Goal: Information Seeking & Learning: Learn about a topic

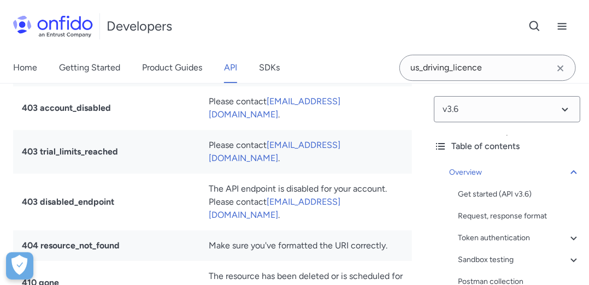
click at [233, 68] on link "API" at bounding box center [230, 67] width 13 height 31
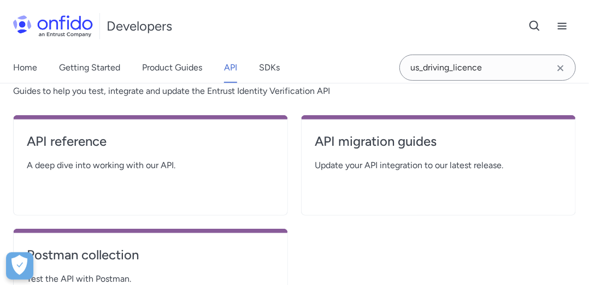
scroll to position [218, 0]
click at [87, 141] on h4 "API reference" at bounding box center [150, 140] width 247 height 17
select select "http"
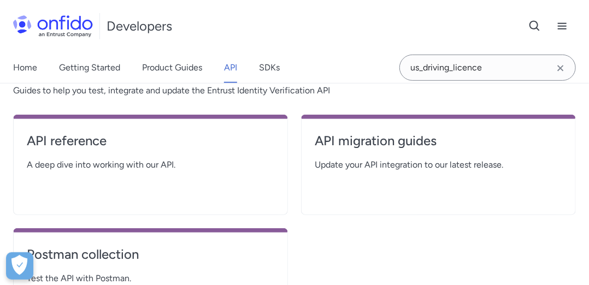
select select "http"
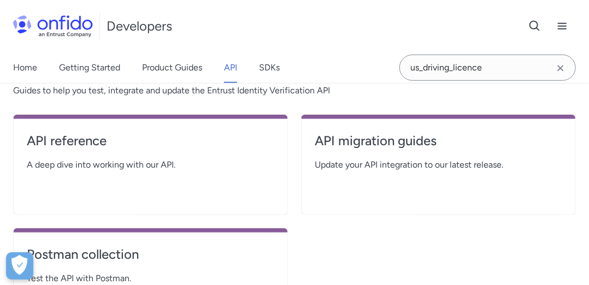
select select "http"
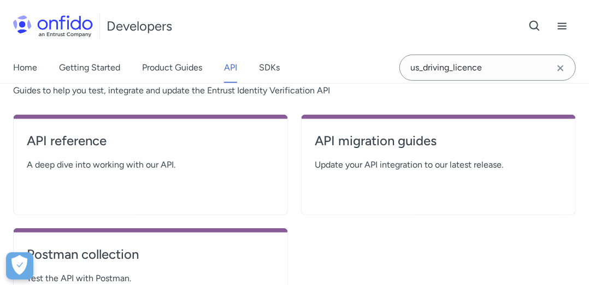
select select "http"
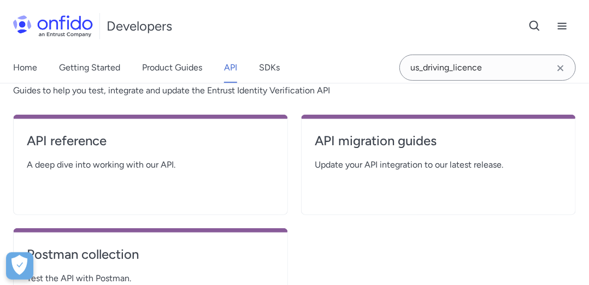
select select "http"
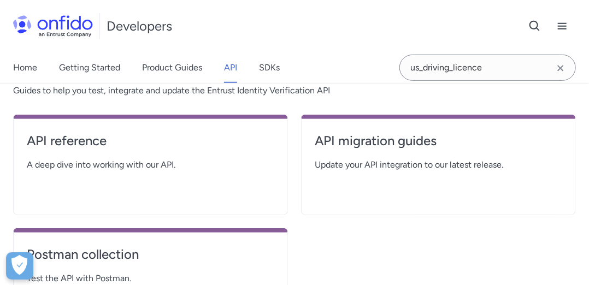
select select "http"
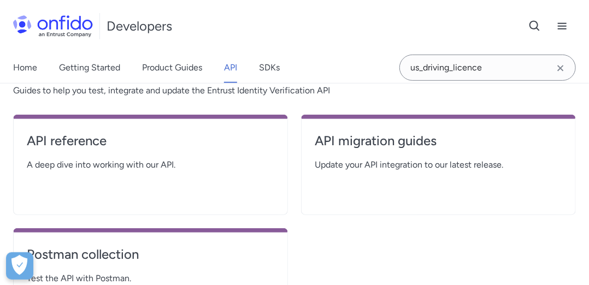
select select "http"
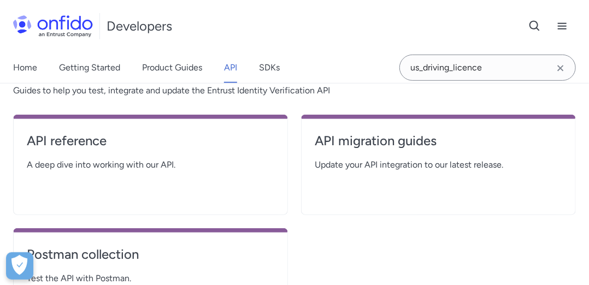
select select "http"
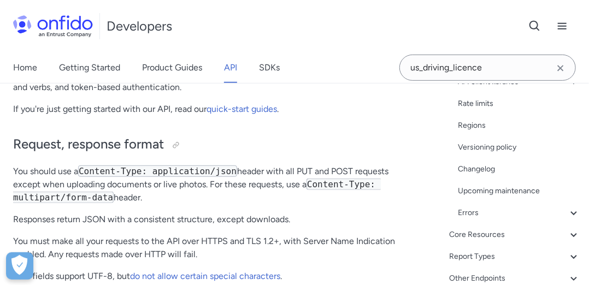
scroll to position [317, 0]
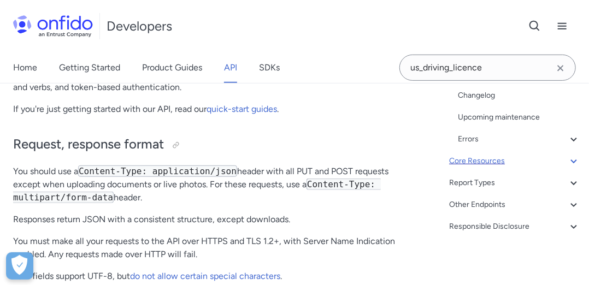
click at [516, 166] on div "Core Resources" at bounding box center [514, 161] width 131 height 13
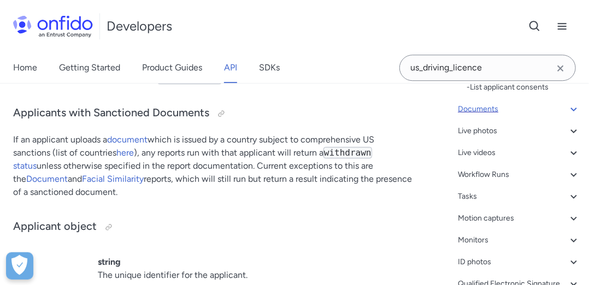
scroll to position [428, 0]
click at [503, 110] on div "Documents" at bounding box center [519, 107] width 122 height 13
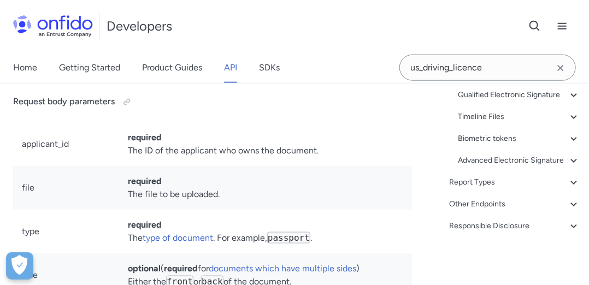
scroll to position [21818, 0]
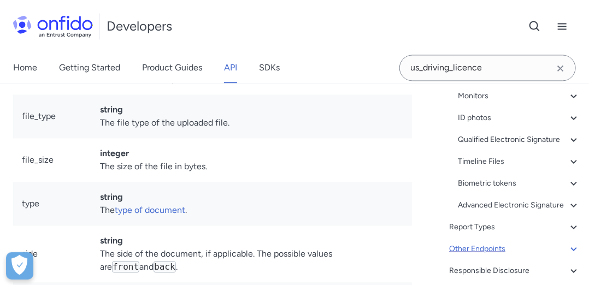
scroll to position [518, 0]
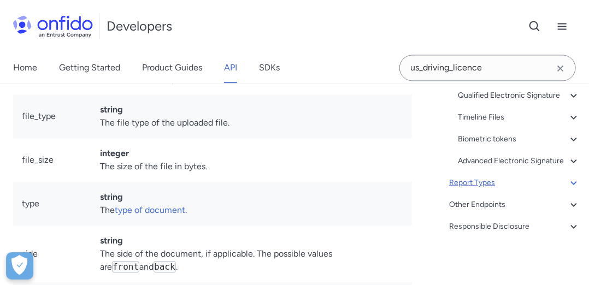
click at [505, 180] on div "Report Types" at bounding box center [514, 182] width 131 height 13
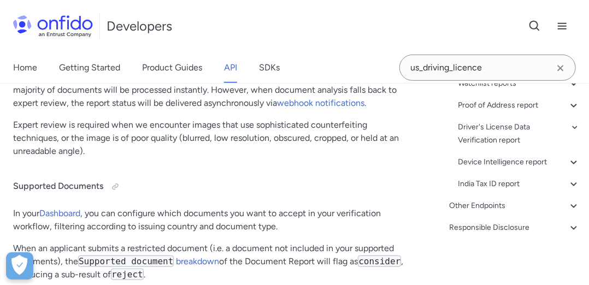
scroll to position [448, 0]
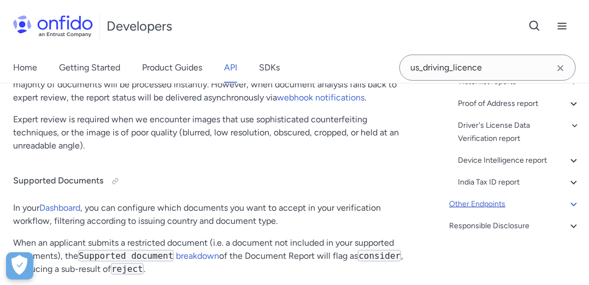
click at [516, 205] on div "Other Endpoints" at bounding box center [514, 204] width 131 height 13
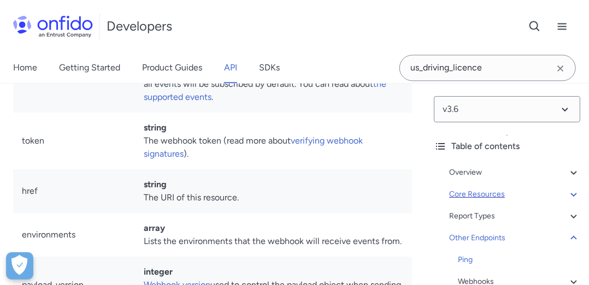
click at [510, 197] on div "Core Resources" at bounding box center [514, 194] width 131 height 13
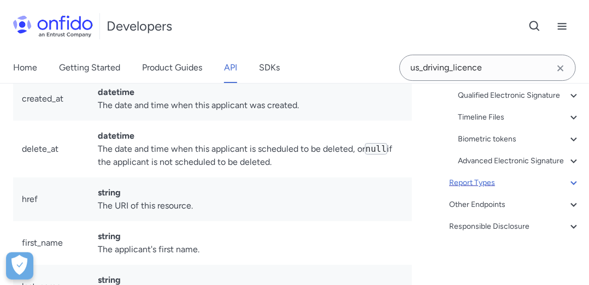
scroll to position [640, 0]
click at [567, 187] on icon at bounding box center [573, 182] width 13 height 13
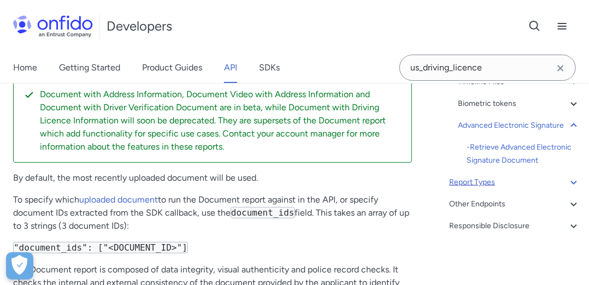
scroll to position [392, 0]
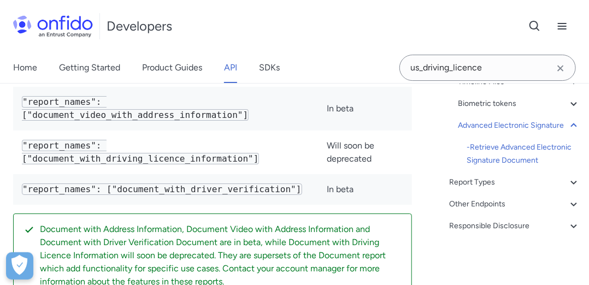
click at [519, 192] on div "Overview Get started (API v3.6) Request, response format Token authentication -…" at bounding box center [507, 25] width 146 height 433
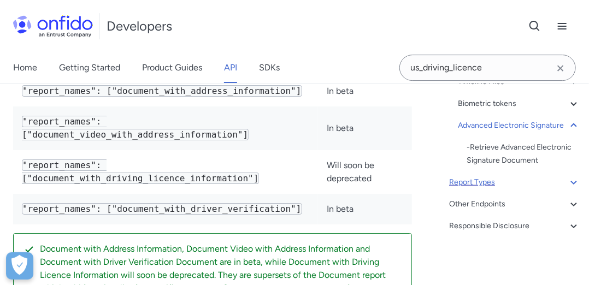
drag, startPoint x: 524, startPoint y: 185, endPoint x: 533, endPoint y: 182, distance: 9.0
click at [524, 185] on div "Report Types" at bounding box center [514, 182] width 131 height 13
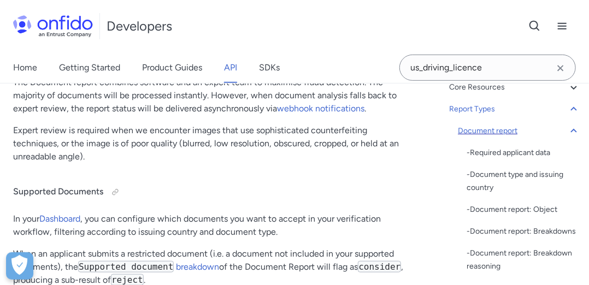
scroll to position [108, 0]
click at [493, 129] on div "Document report" at bounding box center [519, 129] width 122 height 13
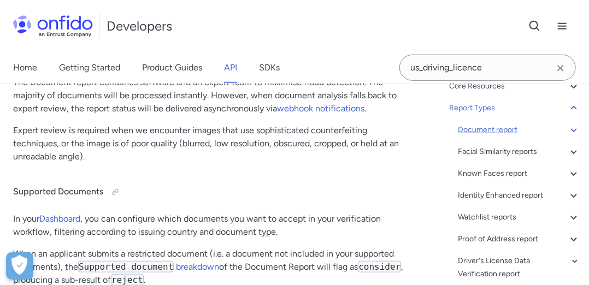
scroll to position [48936, 0]
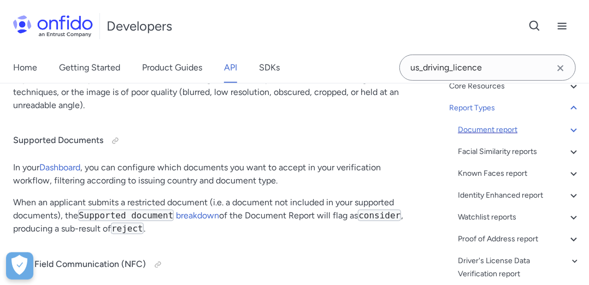
click at [493, 129] on div "Document report" at bounding box center [519, 129] width 122 height 13
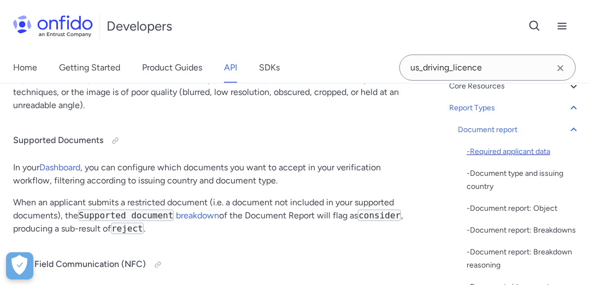
click at [494, 152] on div "- Required applicant data" at bounding box center [523, 151] width 114 height 13
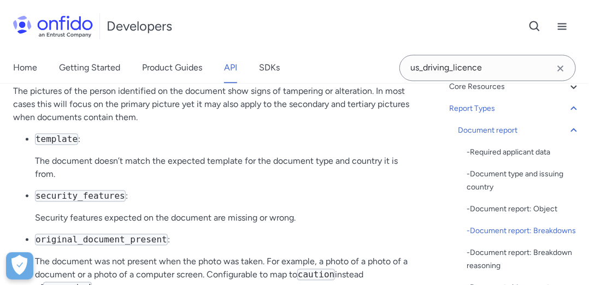
scroll to position [52483, 0]
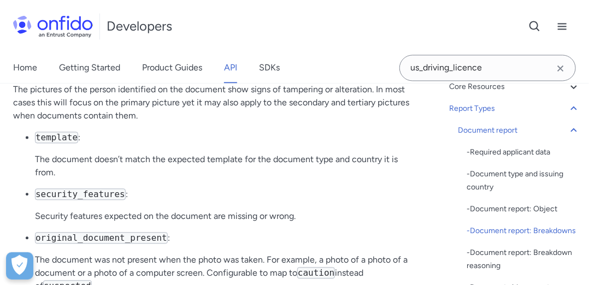
copy p "Any other sub-breakdowns present under data_comparison in the document report o…"
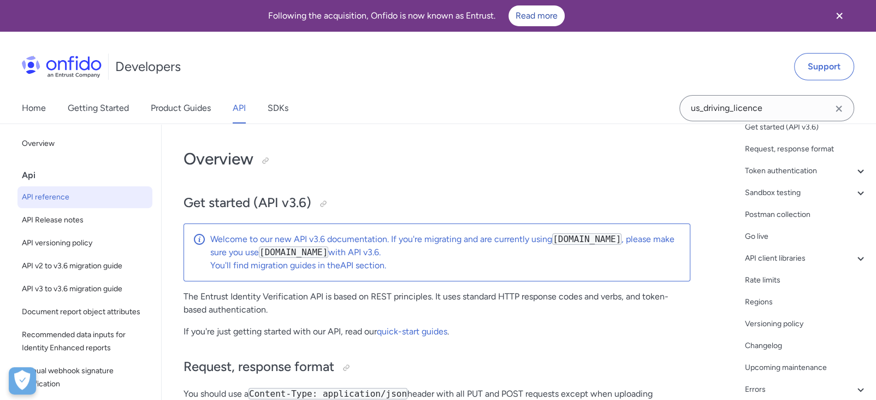
scroll to position [203, 0]
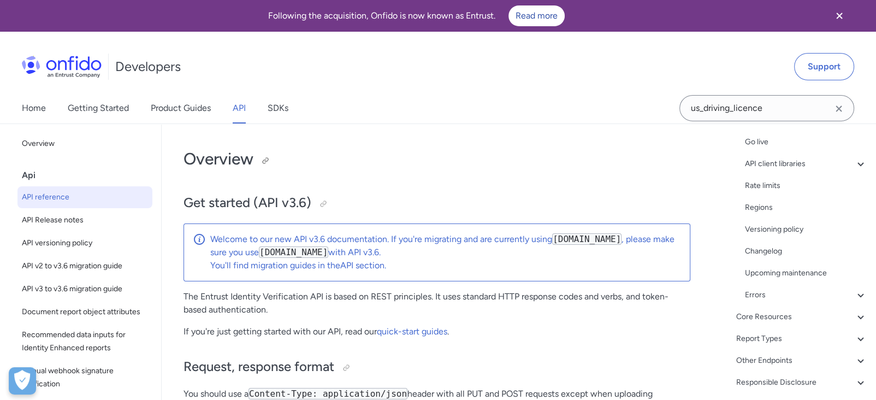
click at [500, 163] on h1 "Overview" at bounding box center [437, 159] width 507 height 22
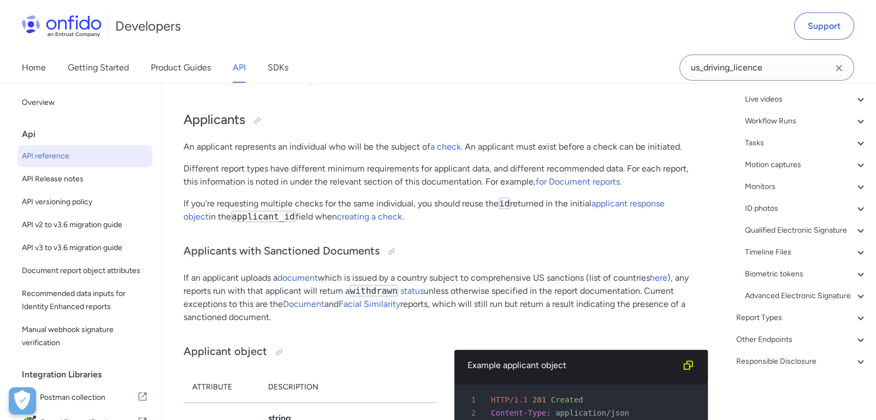
scroll to position [11527, 0]
click at [313, 81] on div at bounding box center [310, 77] width 9 height 9
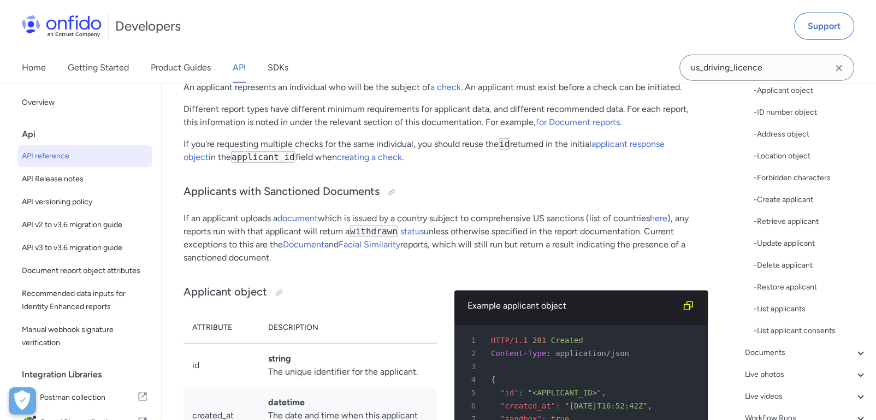
scroll to position [11587, 0]
click at [588, 162] on link "applicant response object" at bounding box center [424, 149] width 481 height 23
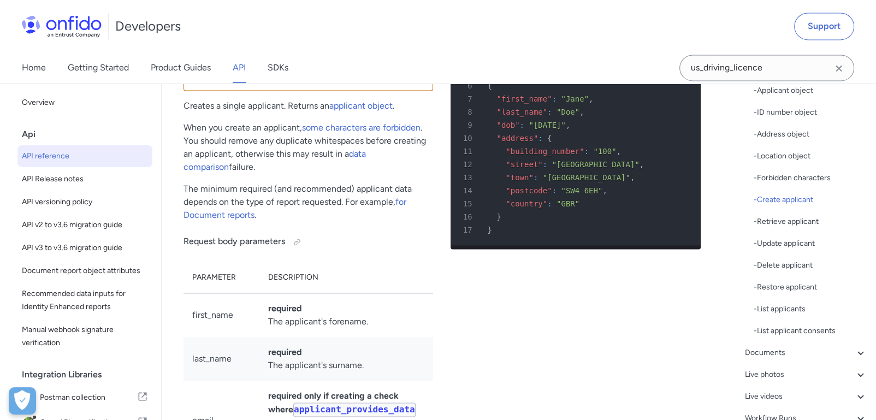
scroll to position [14386, 0]
click at [584, 211] on div "15 "country" : "GBR"" at bounding box center [570, 204] width 230 height 13
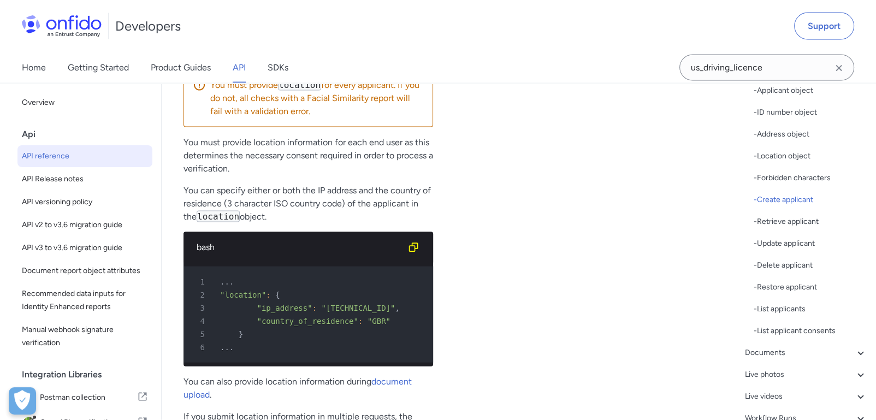
scroll to position [15175, 0]
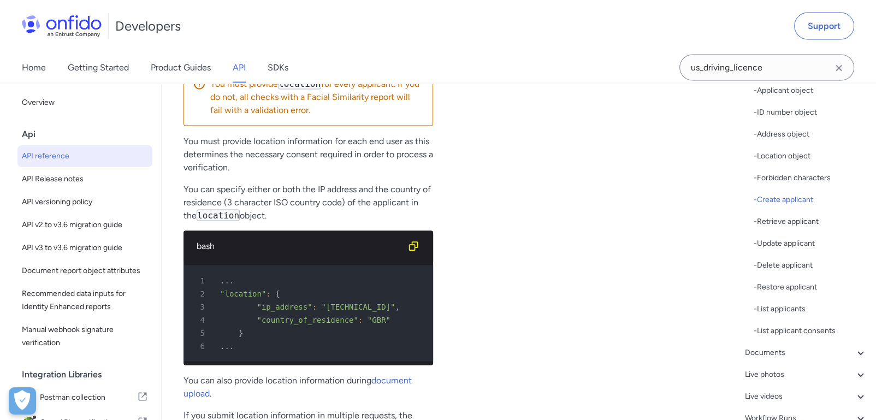
drag, startPoint x: 190, startPoint y: 210, endPoint x: 354, endPoint y: 190, distance: 165.6
copy table "Parameter Description first_name required The applicant's forename. last_name r…"
click at [530, 235] on div "Create an applicant ruby python php javascript java http bash 1 POST /v3.6/appl…" at bounding box center [576, 251] width 250 height 2178
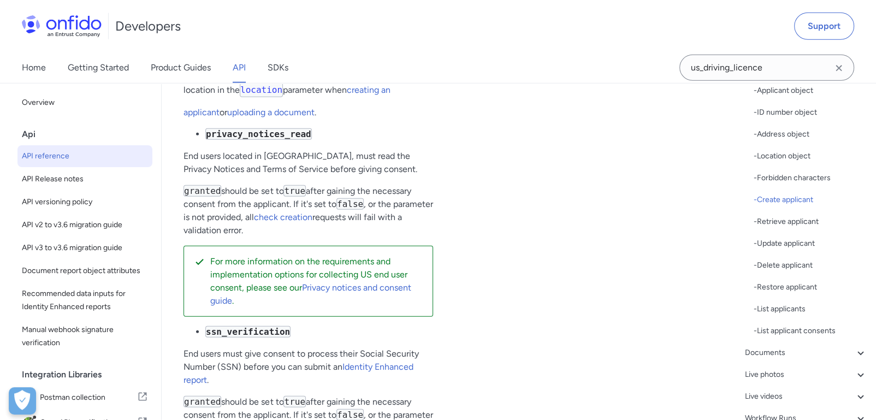
scroll to position [15722, 0]
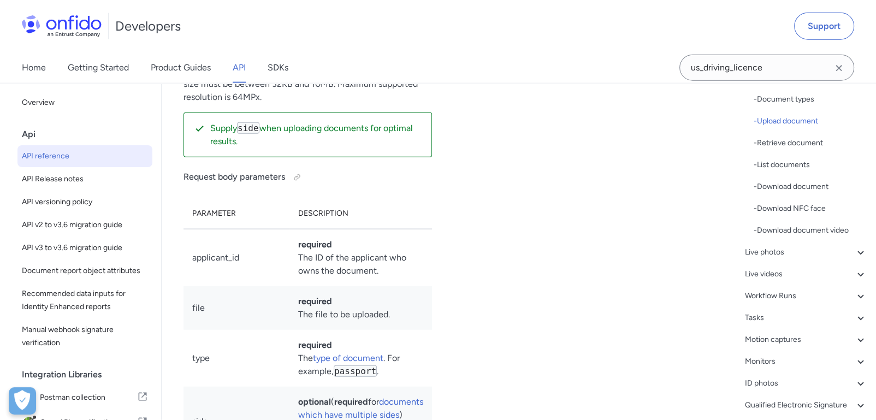
scroll to position [19740, 0]
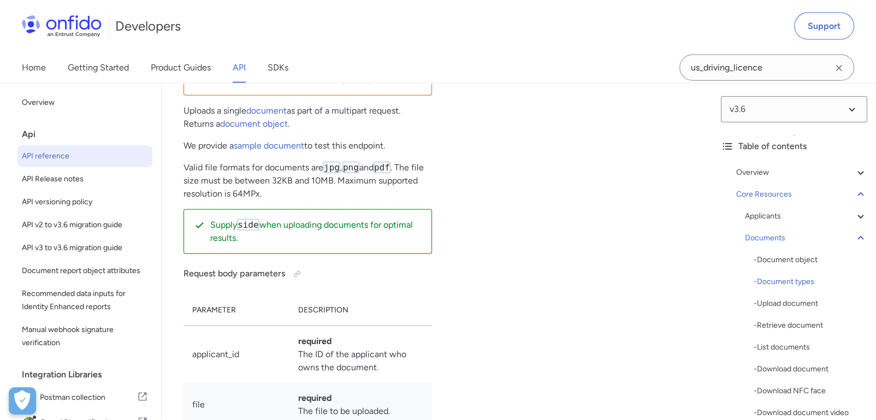
scroll to position [19647, 0]
click at [779, 218] on div "Applicants" at bounding box center [806, 216] width 122 height 13
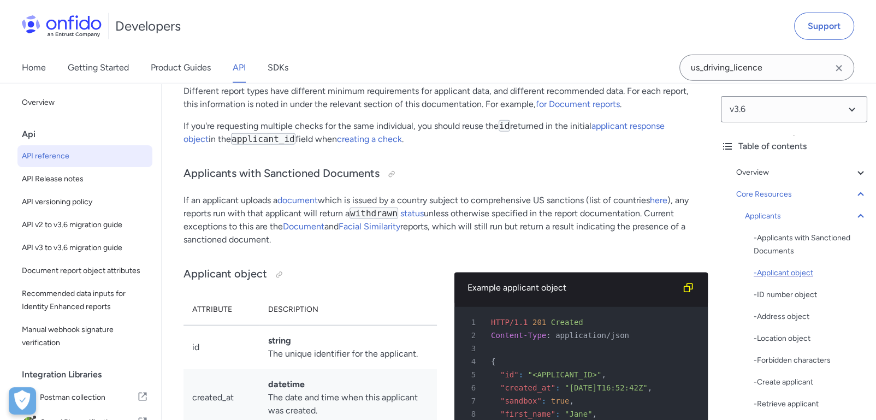
click at [793, 273] on div "- Applicant object" at bounding box center [811, 273] width 114 height 13
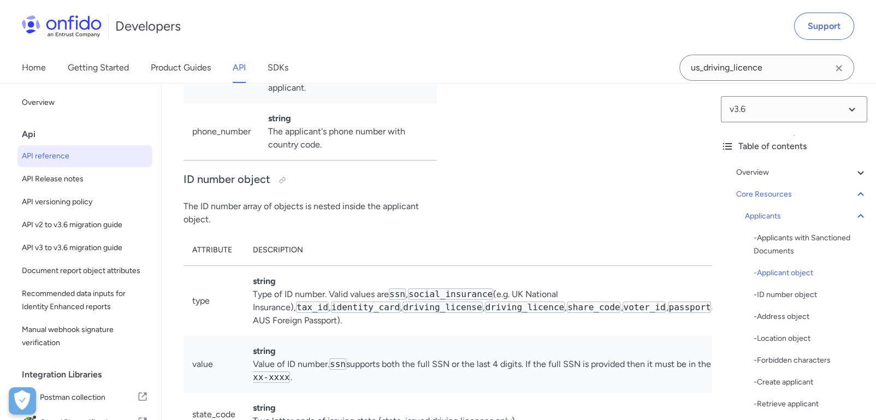
scroll to position [12443, 0]
drag, startPoint x: 186, startPoint y: 157, endPoint x: 352, endPoint y: 246, distance: 188.4
copy table "Attribute Description id string The unique identifier for the applicant. create…"
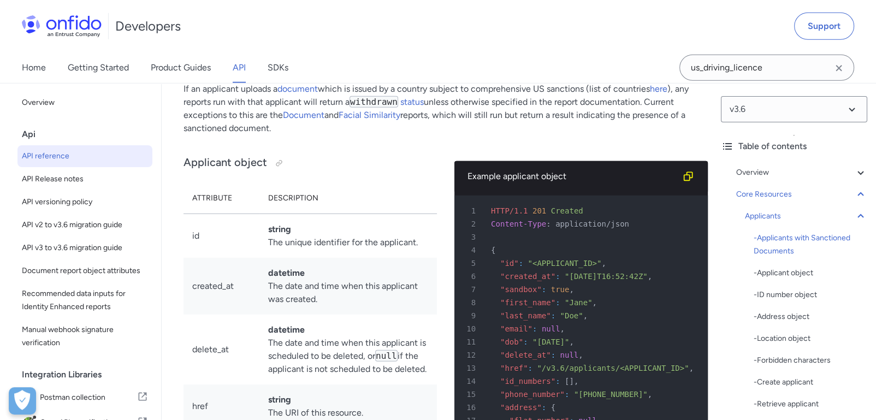
scroll to position [11715, 0]
click at [772, 382] on div "- Create applicant" at bounding box center [811, 382] width 114 height 13
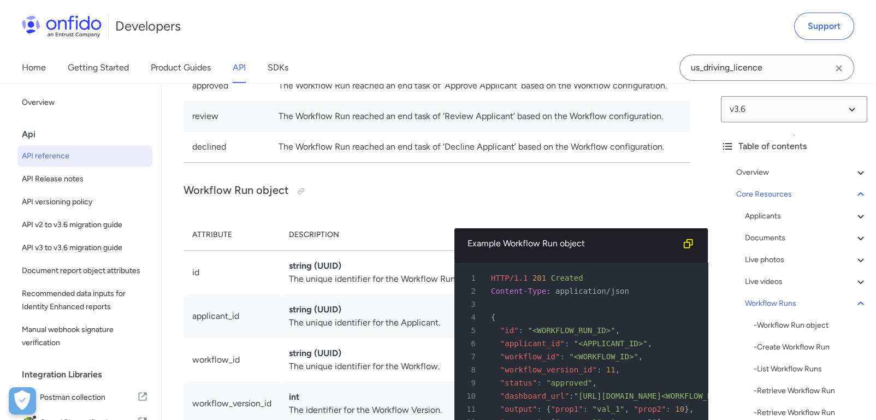
scroll to position [25872, 0]
click at [789, 189] on div "Core Resources" at bounding box center [801, 194] width 131 height 13
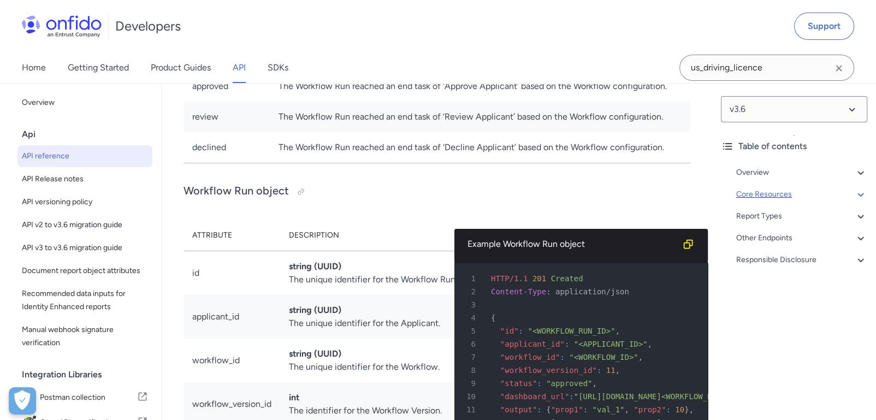
scroll to position [11559, 0]
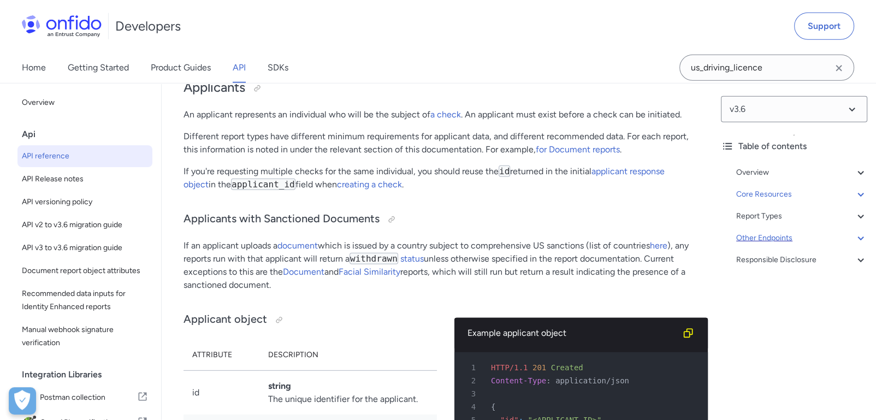
click at [790, 236] on div "Other Endpoints" at bounding box center [801, 238] width 131 height 13
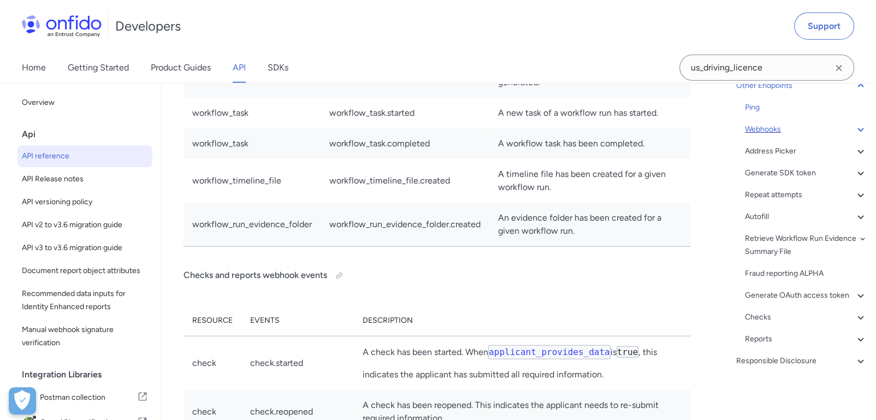
scroll to position [165, 0]
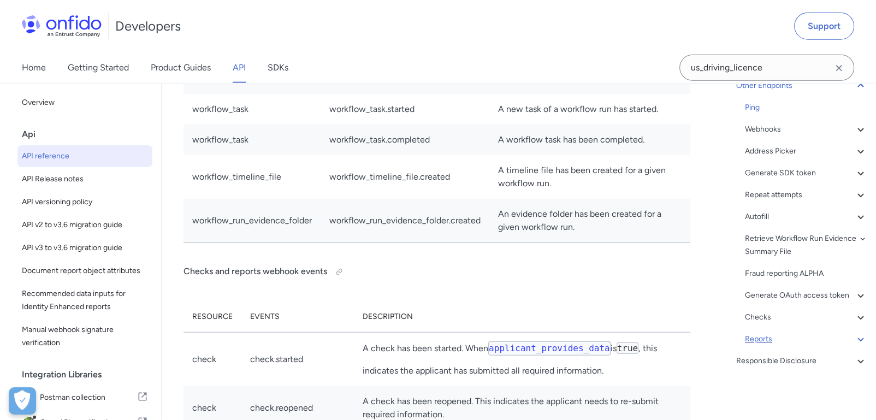
click at [778, 345] on div "Reports" at bounding box center [806, 339] width 122 height 13
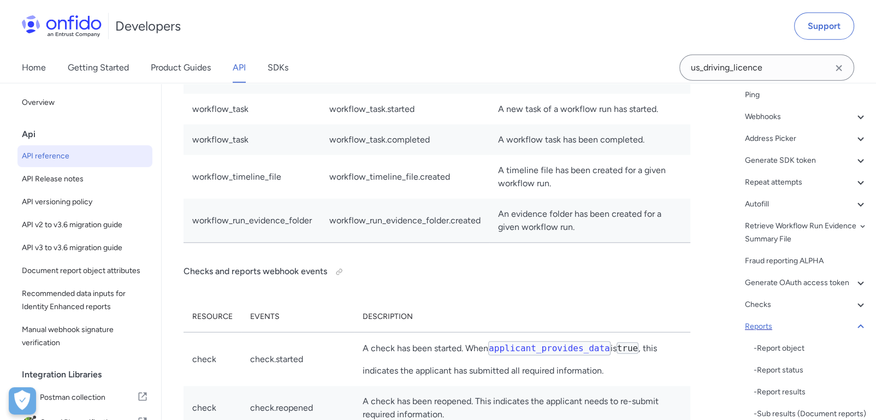
scroll to position [117581, 0]
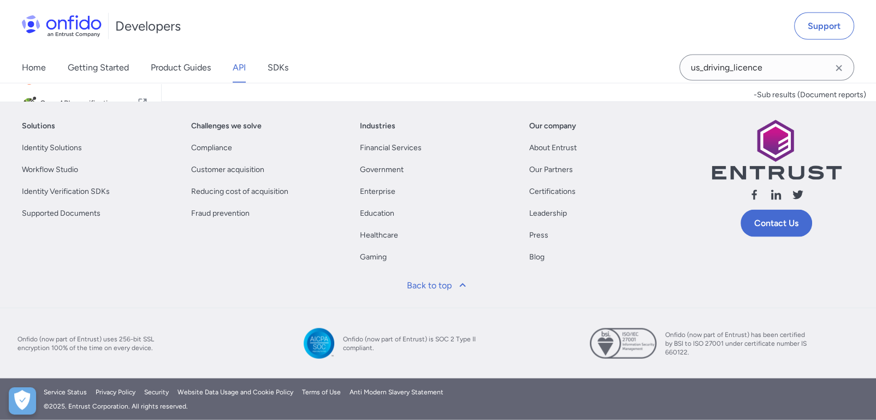
click at [784, 37] on div "- Report object" at bounding box center [811, 29] width 114 height 13
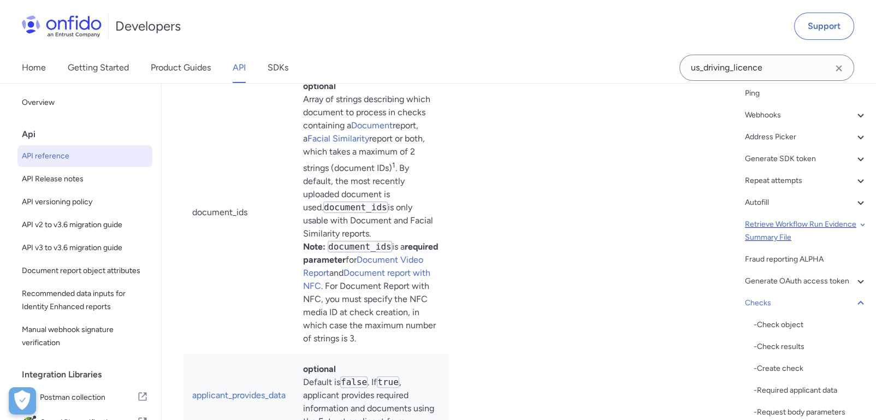
scroll to position [166, 0]
click at [790, 187] on div "Repeat attempts" at bounding box center [806, 181] width 122 height 13
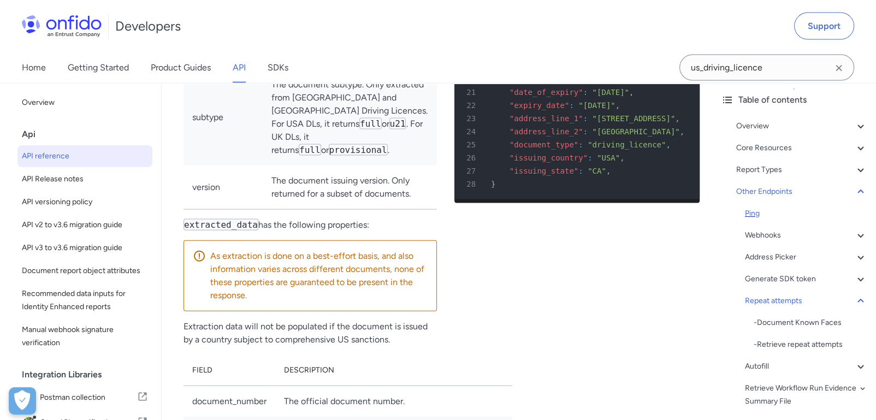
scroll to position [45, 0]
click at [781, 215] on div "Ping" at bounding box center [806, 214] width 122 height 13
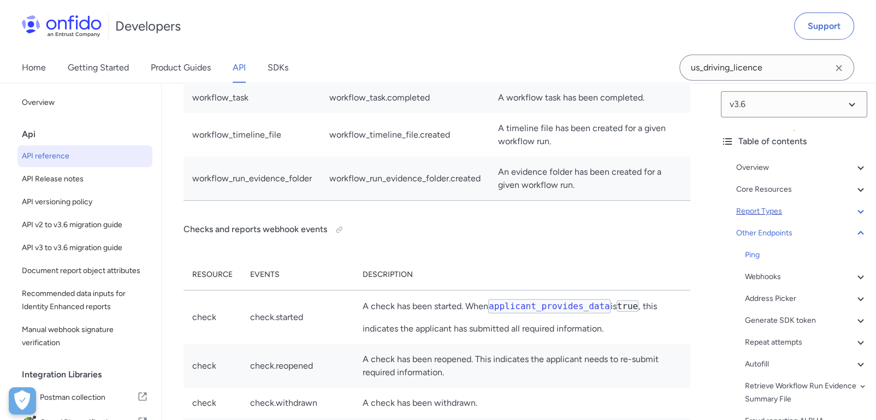
click at [776, 204] on div "Overview Get started (API v3.6) Request, response format Token authentication -…" at bounding box center [794, 340] width 146 height 367
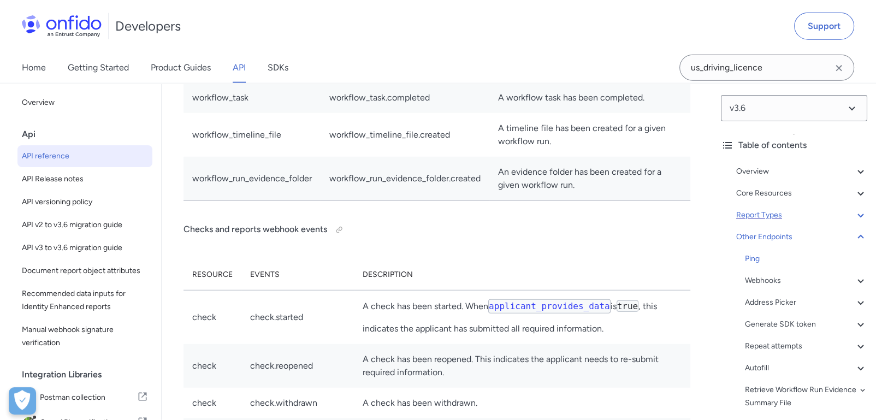
scroll to position [0, 0]
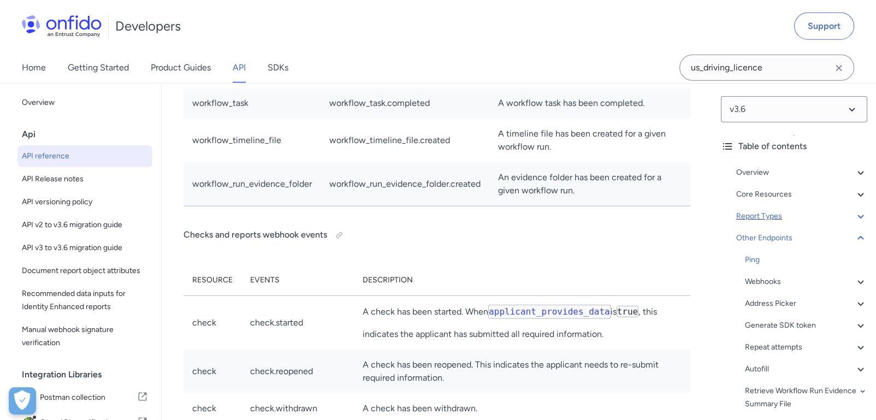
click at [778, 220] on div "Report Types" at bounding box center [801, 216] width 131 height 13
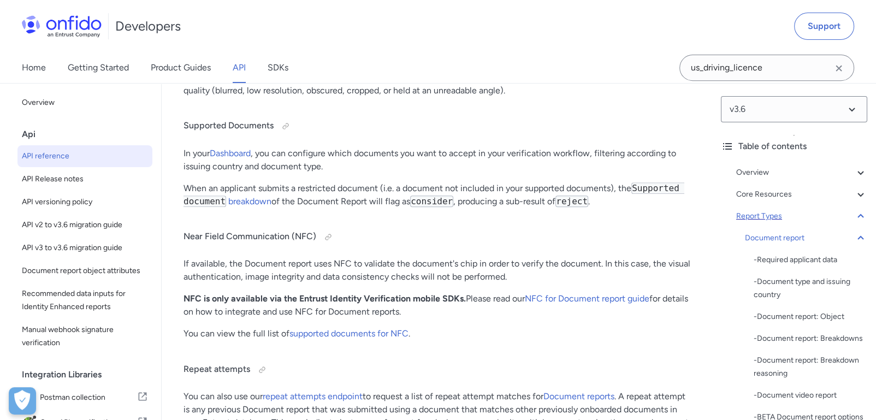
scroll to position [43106, 0]
click at [793, 239] on div "Document report" at bounding box center [806, 238] width 122 height 13
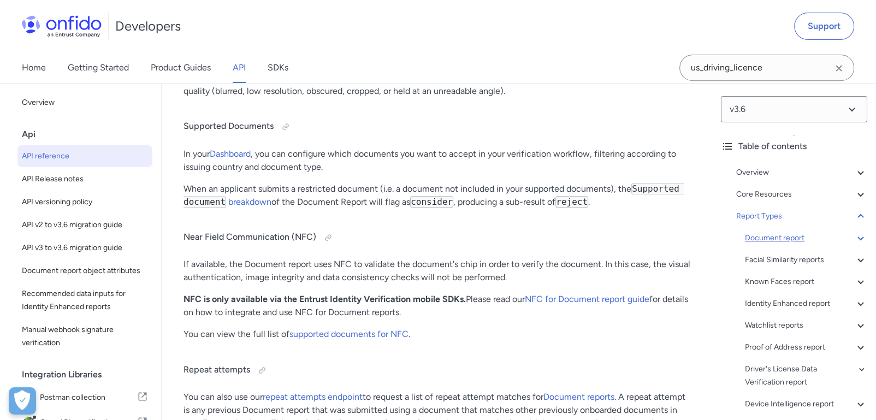
scroll to position [43153, 0]
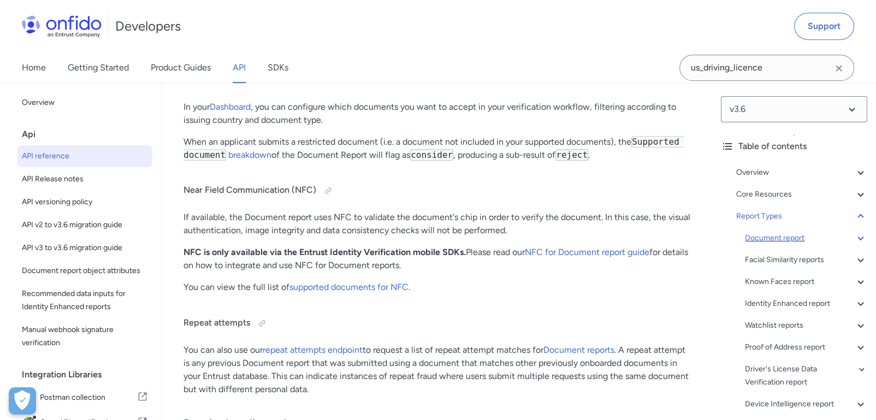
click at [793, 239] on div "Document report" at bounding box center [806, 238] width 122 height 13
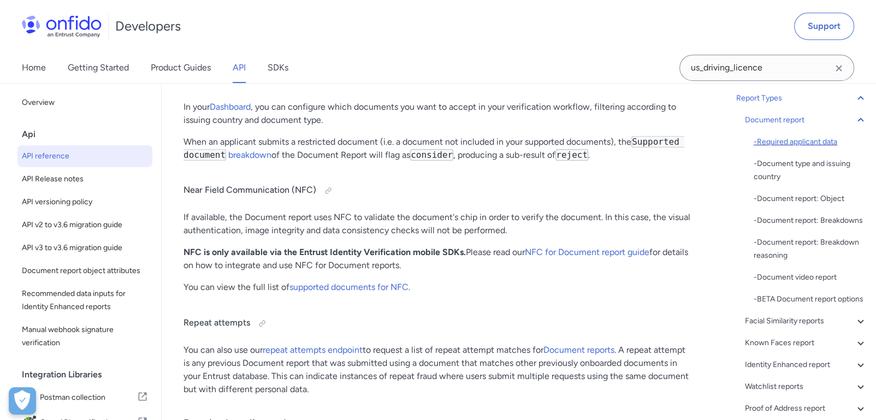
scroll to position [119, 0]
click at [793, 144] on div "- Required applicant data" at bounding box center [811, 141] width 114 height 13
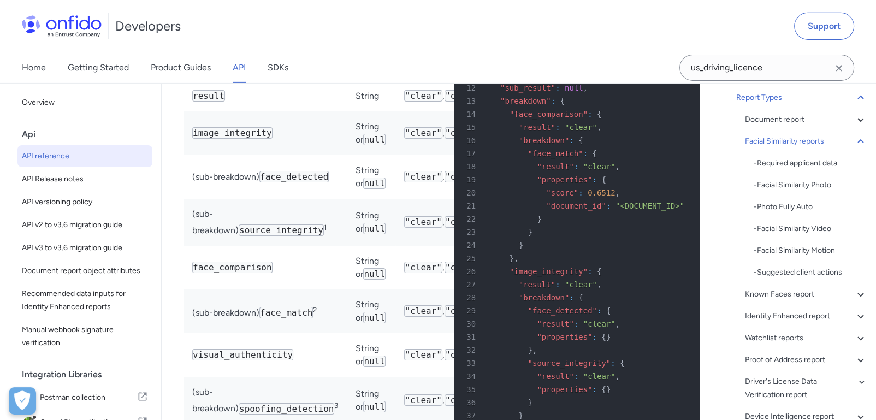
scroll to position [54839, 0]
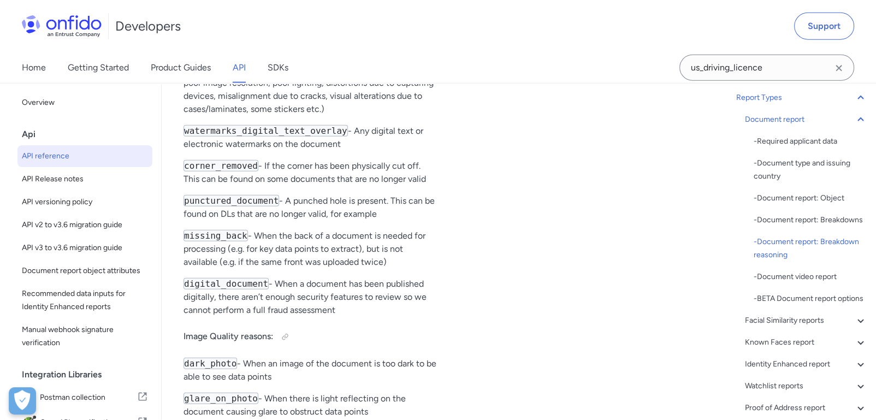
scroll to position [49607, 0]
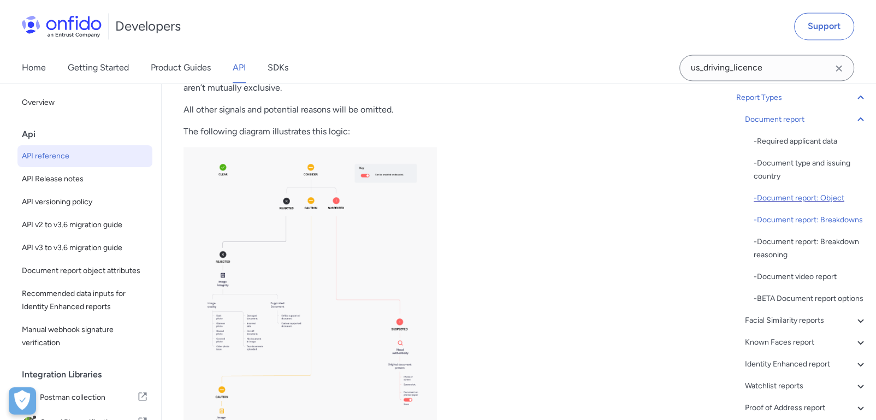
click at [806, 200] on div "- Document report: Object" at bounding box center [811, 198] width 114 height 13
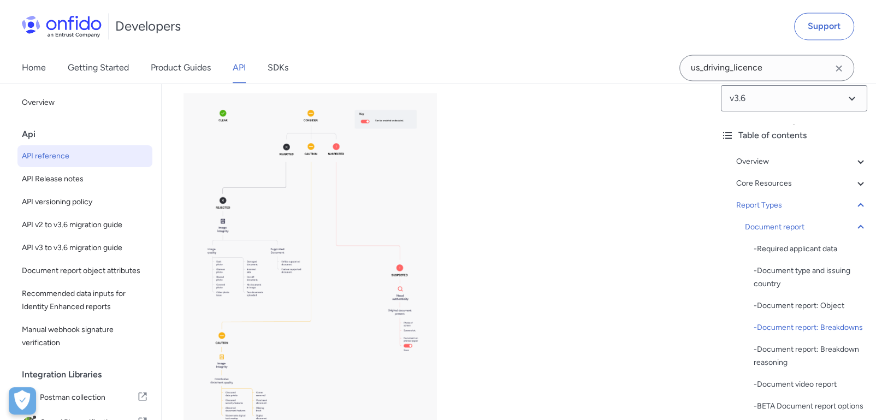
scroll to position [10, 0]
click at [807, 184] on div "Core Resources" at bounding box center [801, 184] width 131 height 13
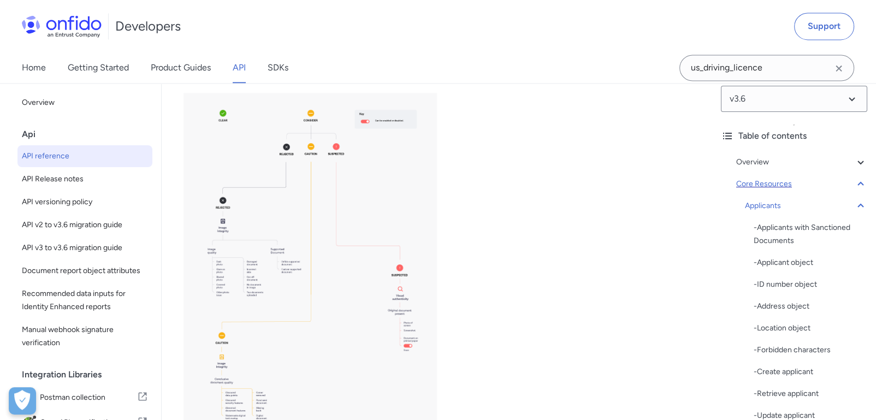
scroll to position [11559, 0]
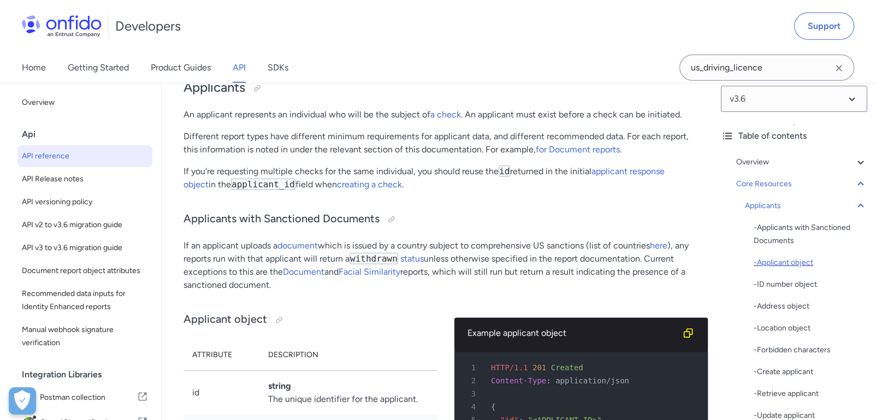
click at [803, 262] on div "- Applicant object" at bounding box center [811, 262] width 114 height 13
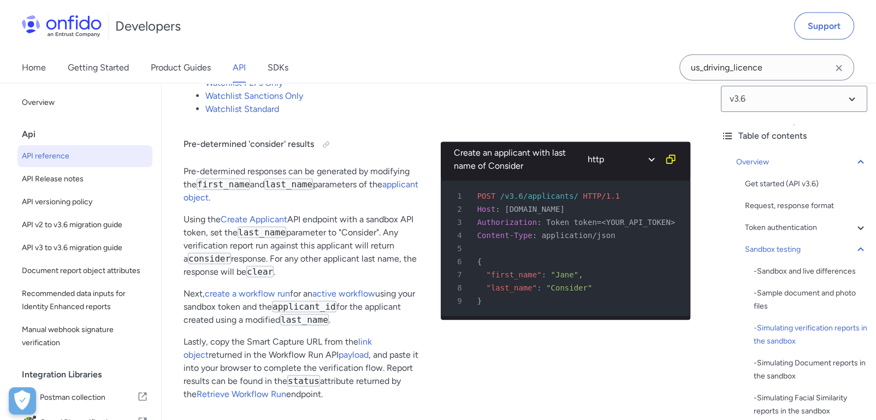
scroll to position [2526, 0]
click at [372, 341] on link "link object" at bounding box center [278, 348] width 188 height 23
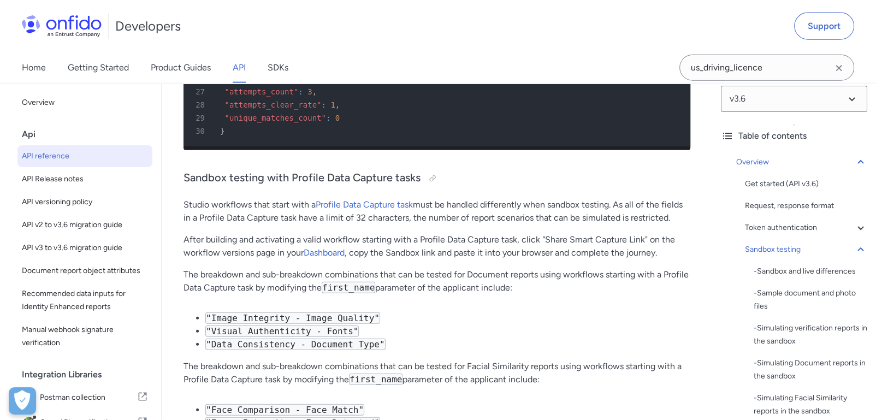
scroll to position [6897, 0]
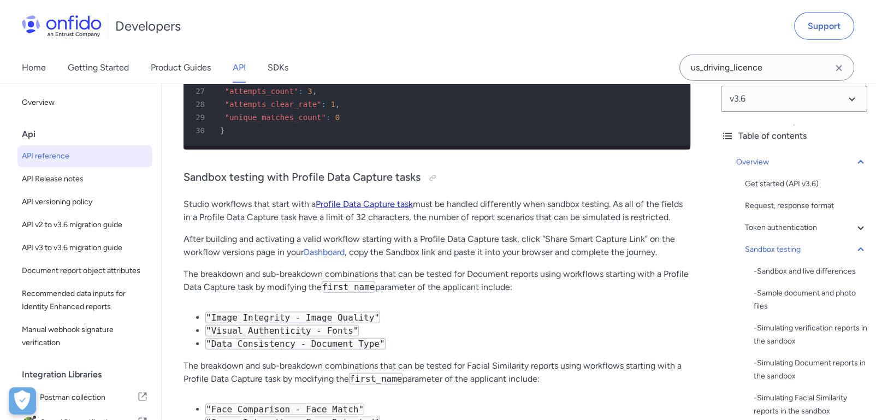
click at [346, 199] on link "Profile Data Capture task" at bounding box center [364, 204] width 97 height 10
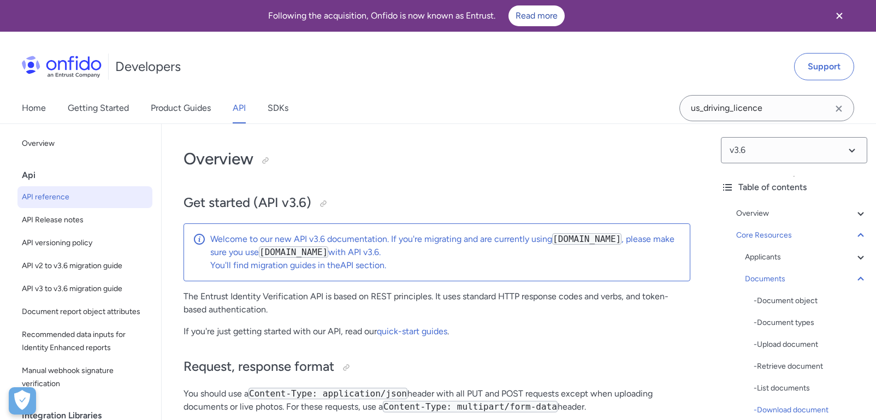
select select "http"
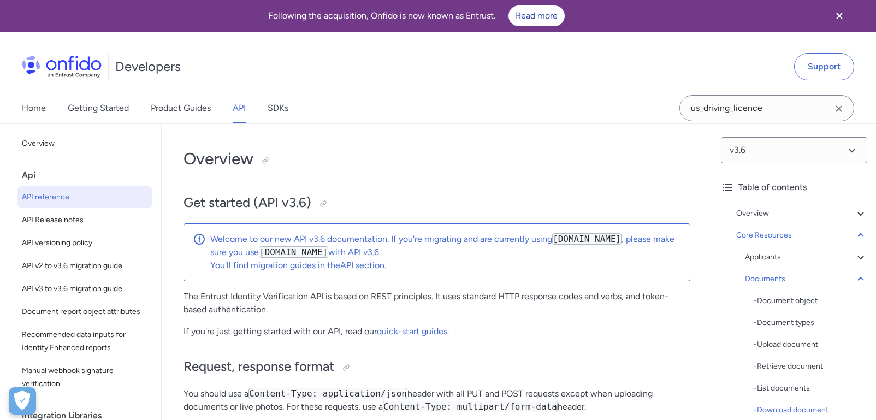
select select "http"
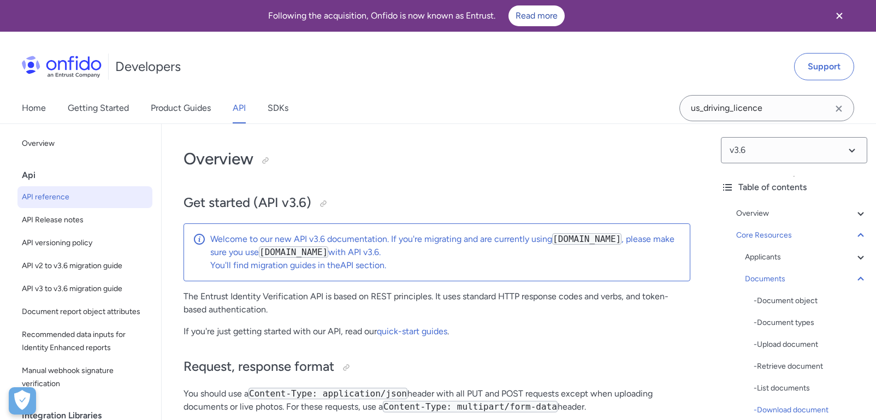
select select "http"
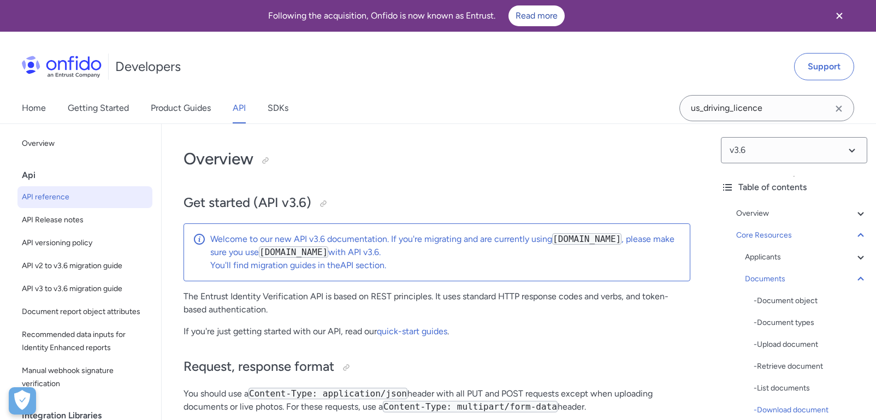
select select "http"
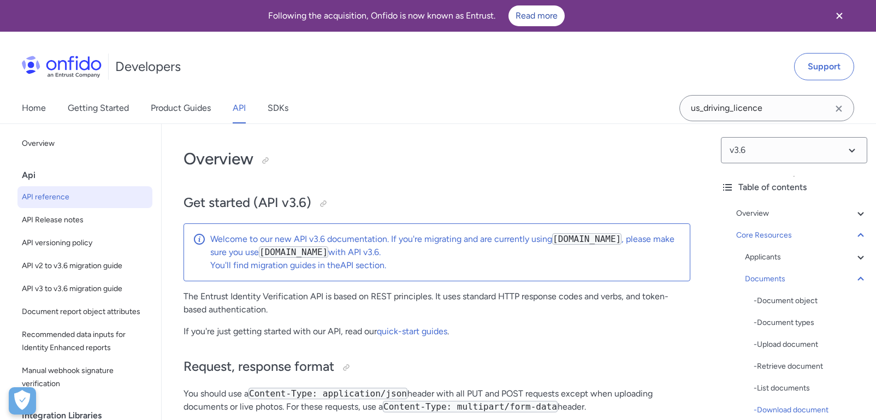
select select "http"
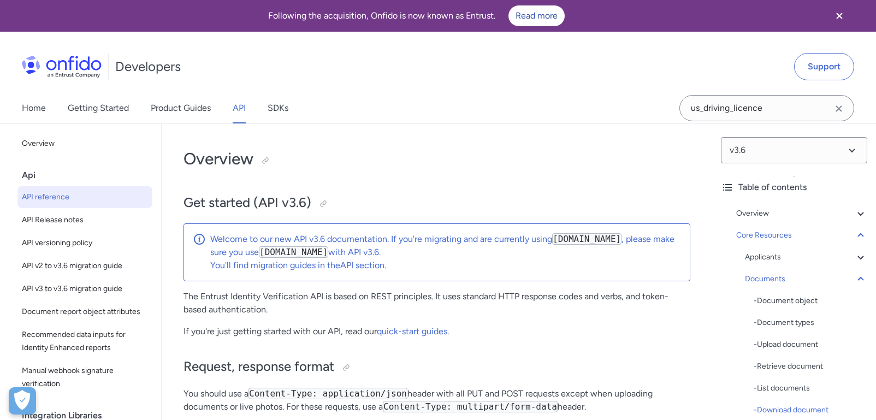
select select "http"
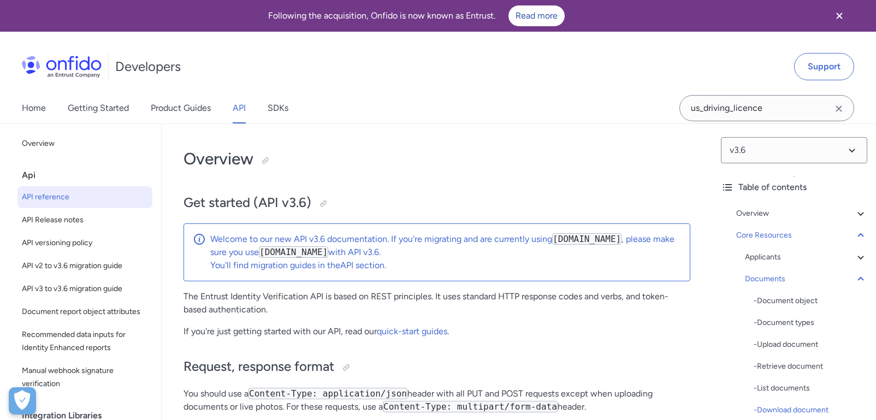
select select "http"
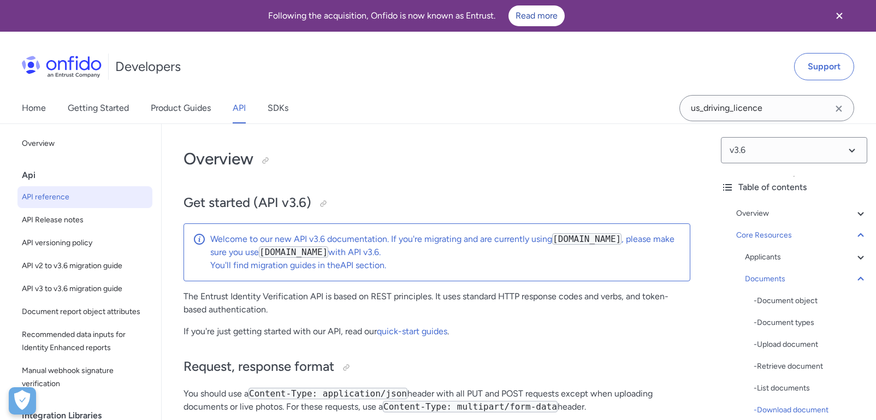
select select "http"
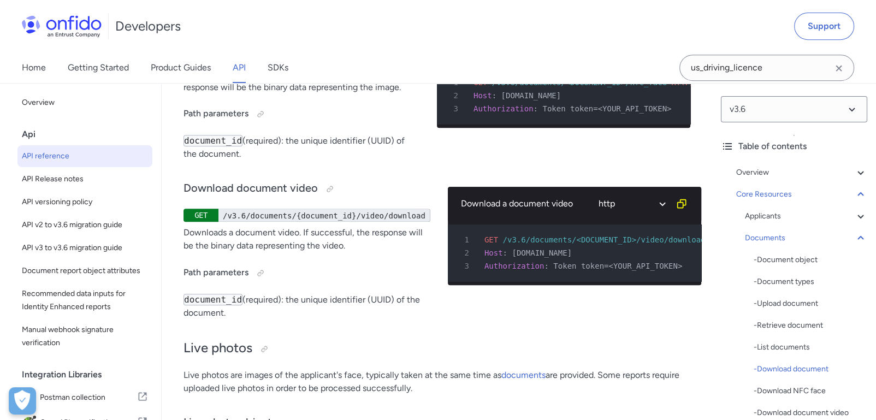
scroll to position [383, 0]
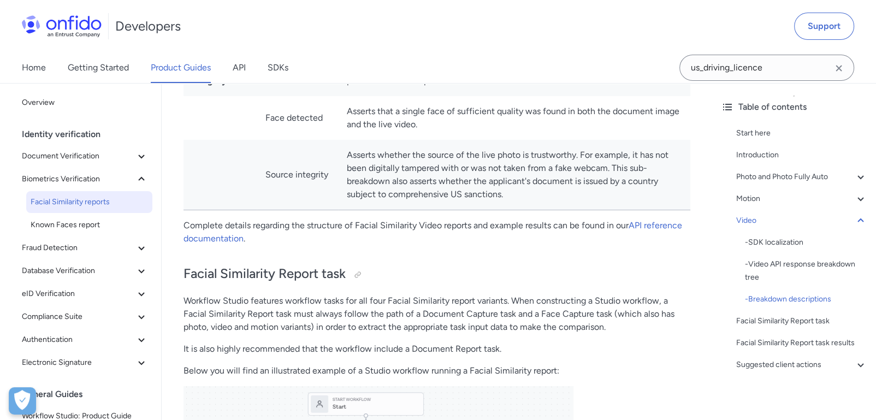
scroll to position [4108, 0]
click at [98, 69] on link "Getting Started" at bounding box center [98, 67] width 61 height 31
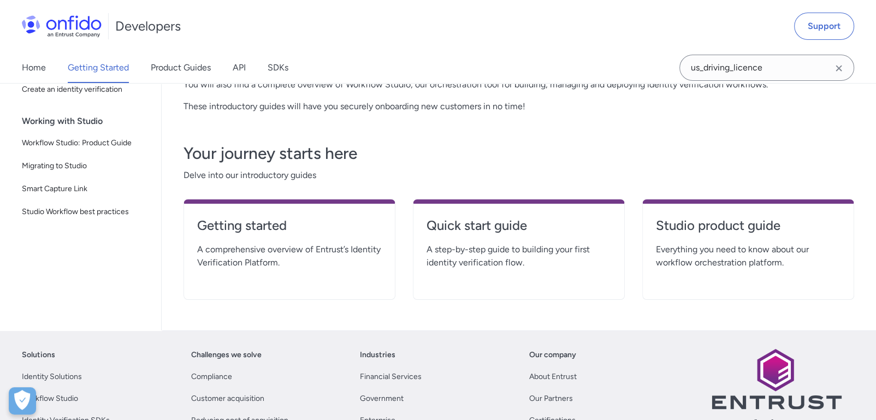
scroll to position [182, 0]
click at [513, 216] on h4 "Quick start guide" at bounding box center [519, 224] width 185 height 17
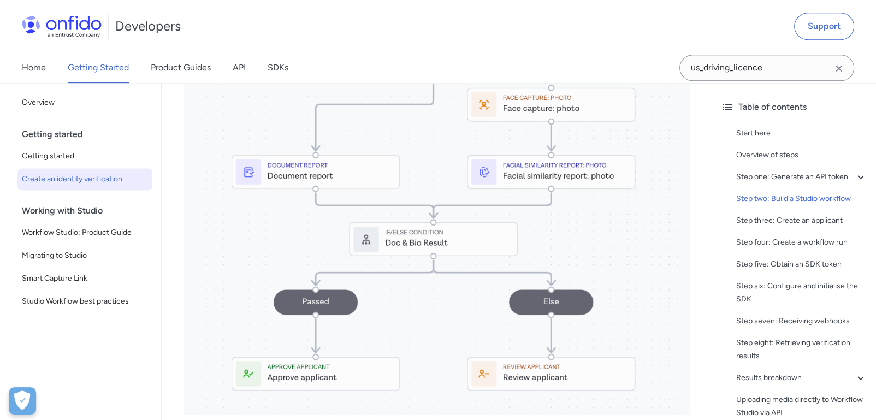
scroll to position [1516, 0]
click at [88, 233] on span "Workflow Studio: Product Guide" at bounding box center [85, 232] width 126 height 13
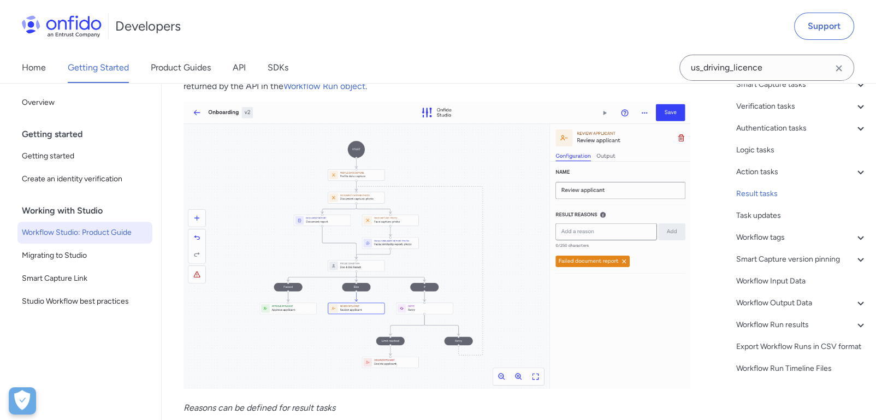
scroll to position [134, 0]
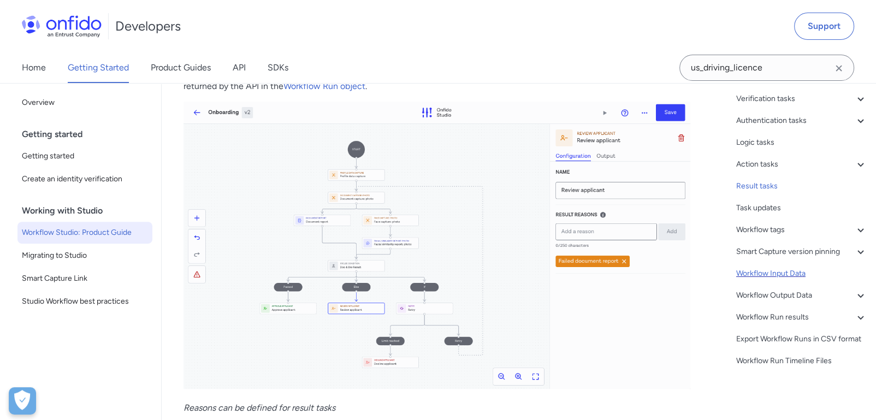
click at [771, 267] on div "Workflow Input Data" at bounding box center [801, 273] width 131 height 13
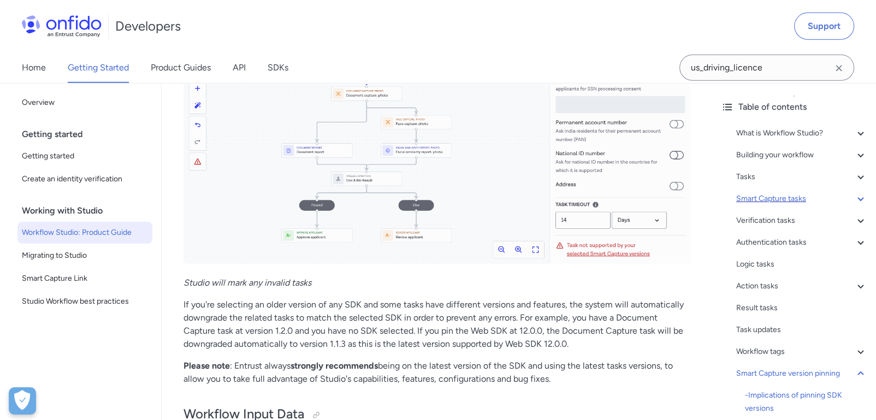
scroll to position [20620, 0]
drag, startPoint x: 747, startPoint y: 180, endPoint x: 743, endPoint y: 185, distance: 6.2
click at [746, 181] on div "Tasks" at bounding box center [801, 176] width 131 height 13
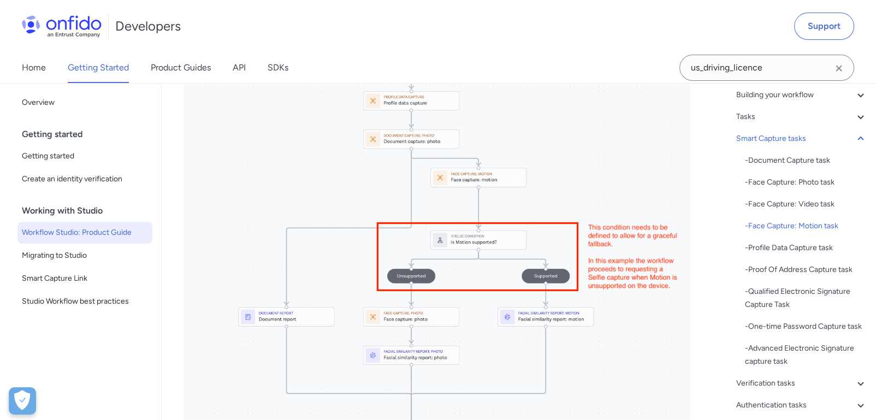
scroll to position [4620, 0]
click at [797, 159] on div "- Document Capture task" at bounding box center [806, 160] width 122 height 13
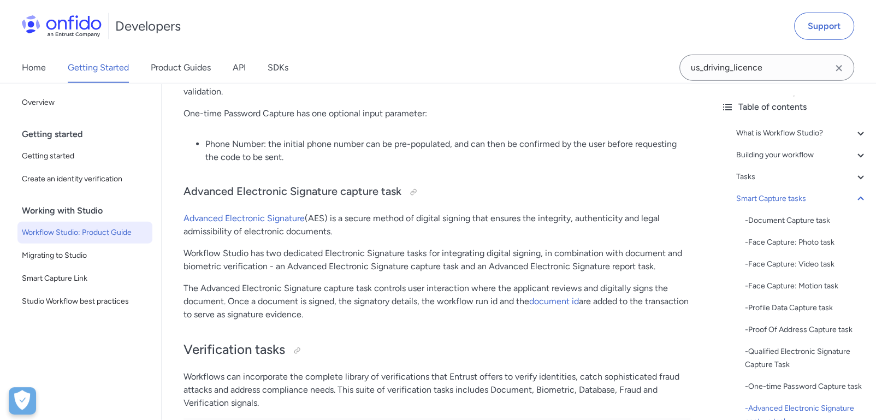
scroll to position [7308, 0]
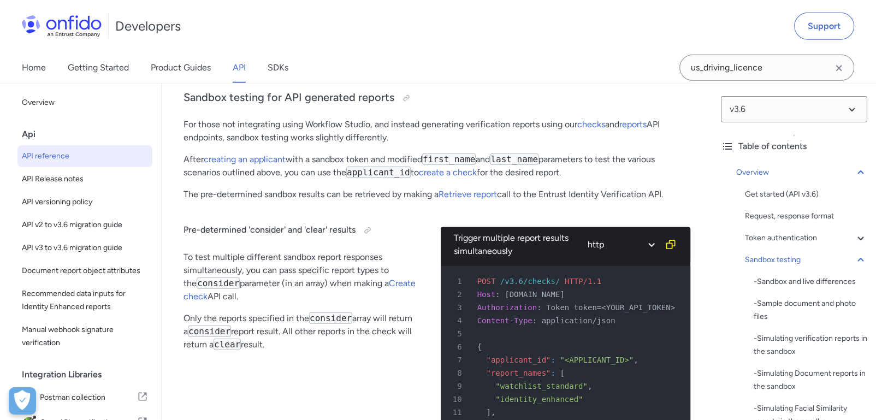
scroll to position [7256, 0]
click at [598, 119] on link "checks" at bounding box center [591, 124] width 28 height 10
click at [636, 119] on link "reports" at bounding box center [632, 124] width 27 height 10
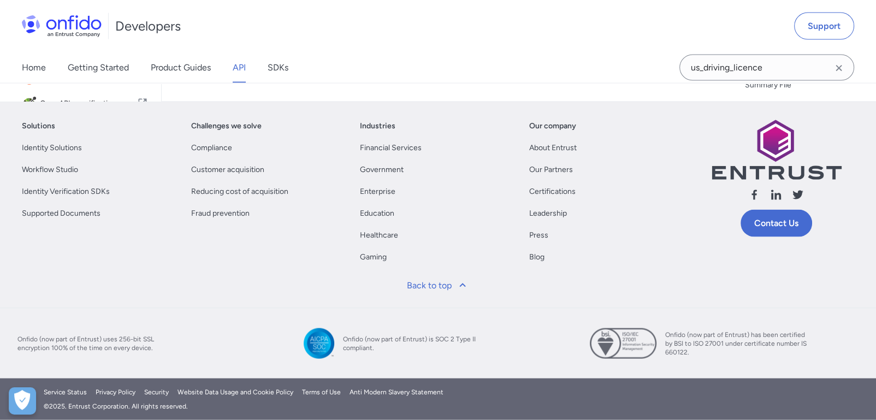
scroll to position [119832, 0]
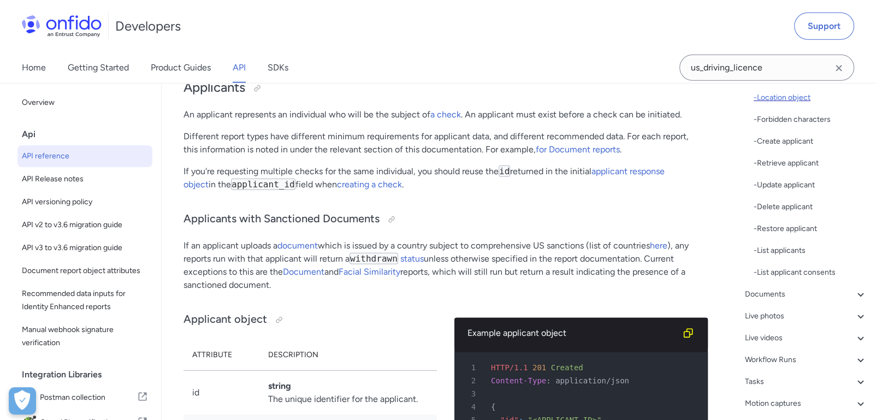
scroll to position [242, 0]
click at [801, 352] on div "Workflow Runs" at bounding box center [806, 358] width 122 height 13
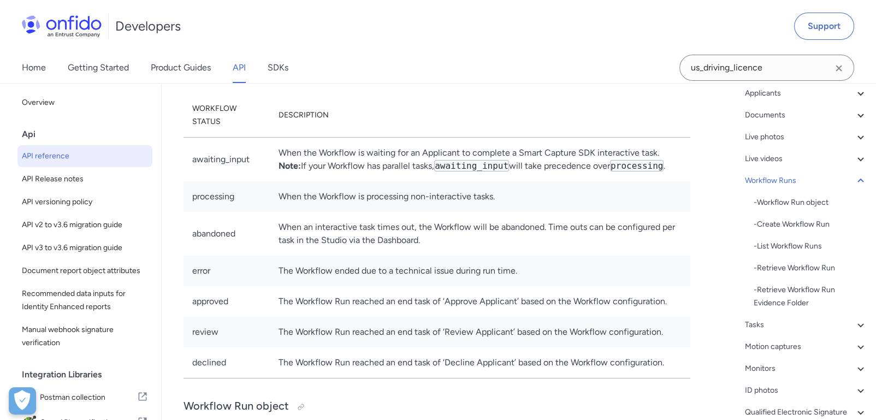
scroll to position [122, 0]
click at [814, 206] on div "- Workflow Run object" at bounding box center [811, 203] width 114 height 13
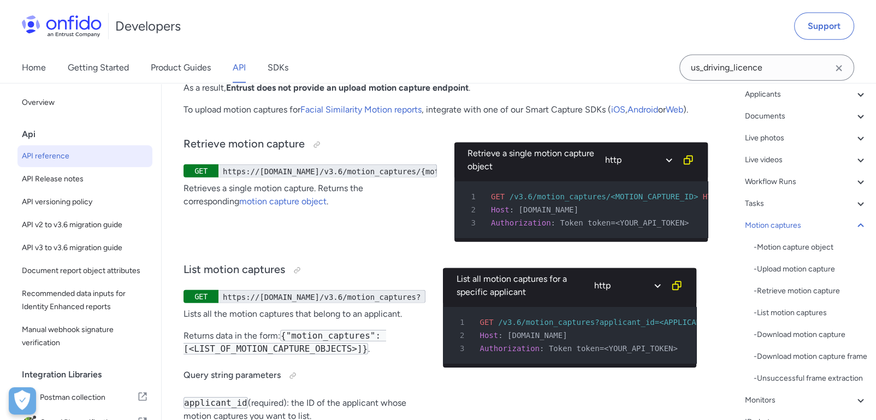
scroll to position [33249, 0]
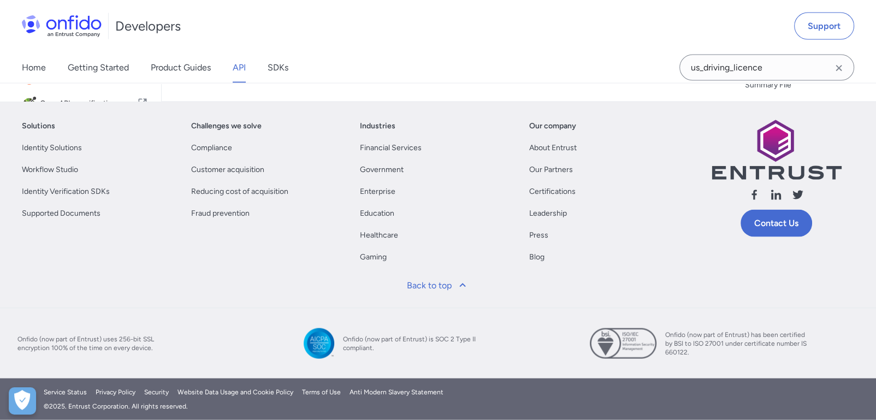
scroll to position [117427, 0]
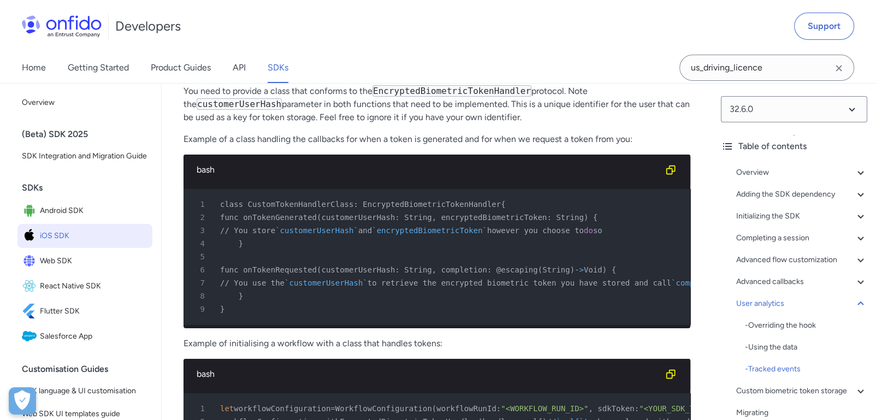
scroll to position [29853, 0]
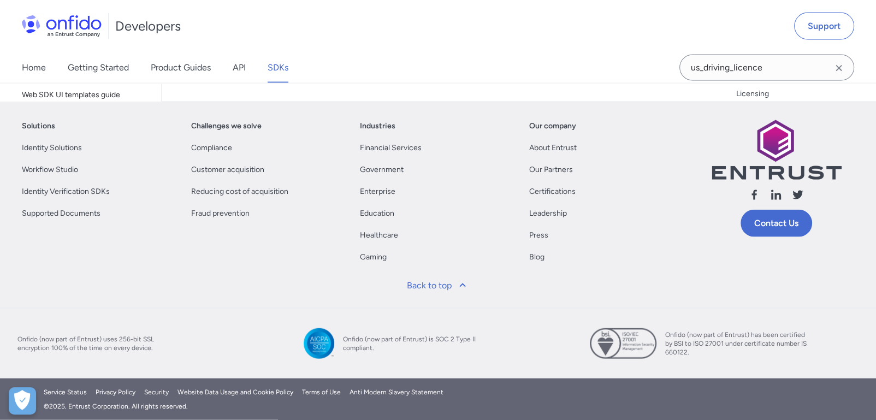
scroll to position [32521, 0]
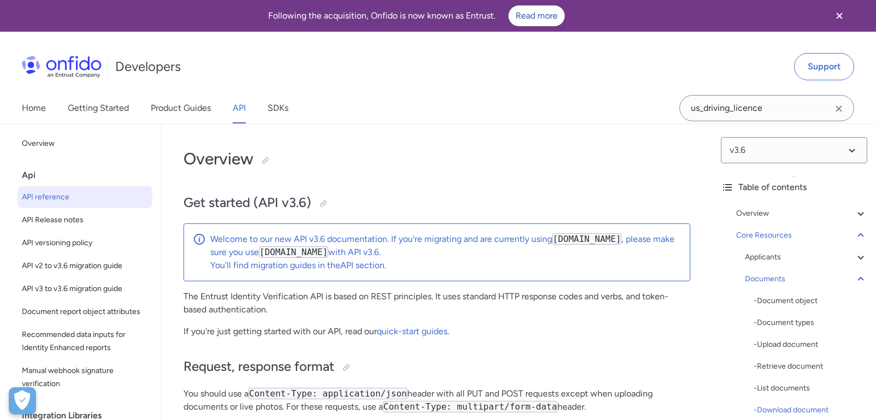
select select "http"
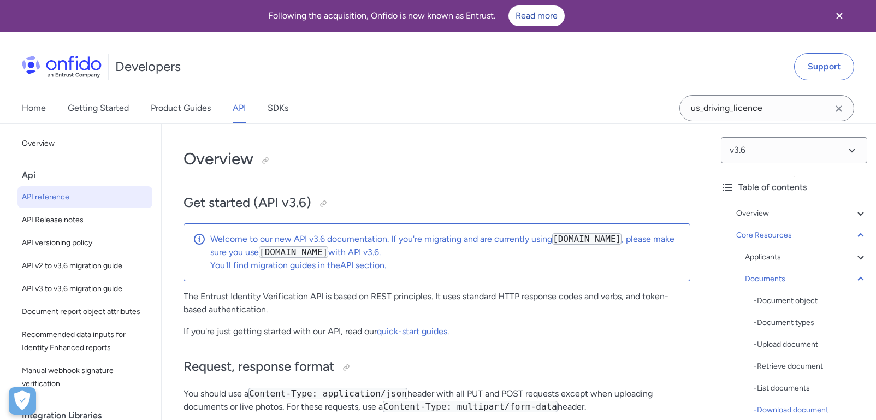
select select "http"
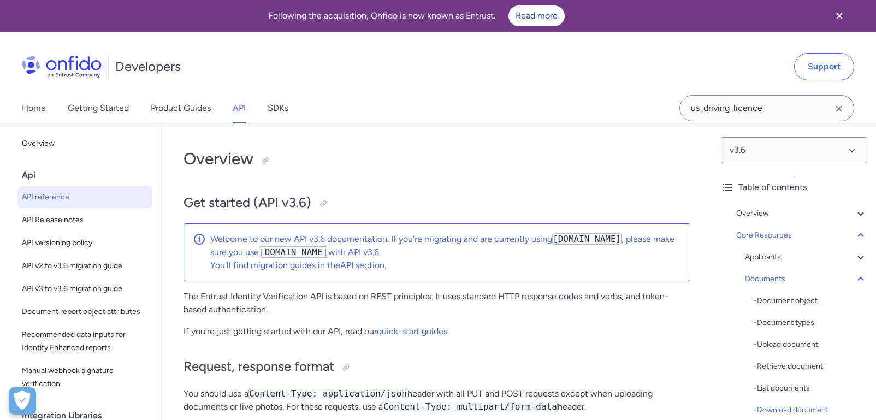
select select "http"
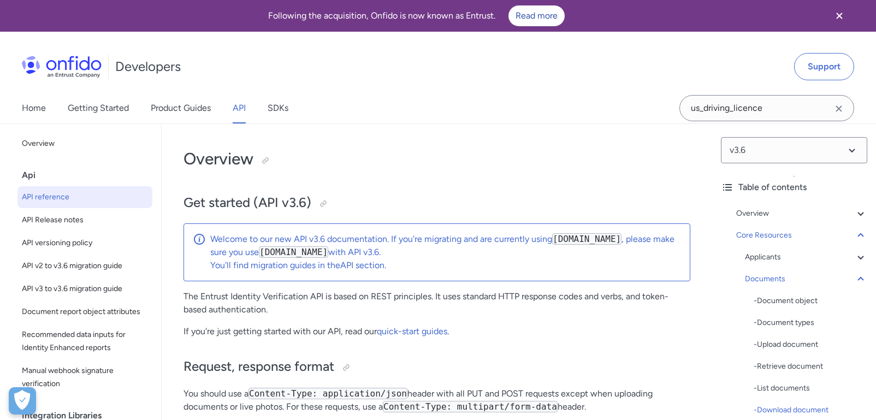
select select "http"
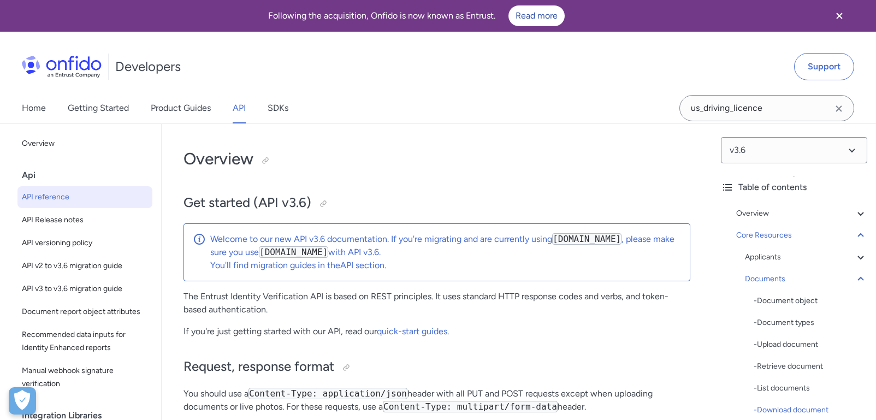
select select "http"
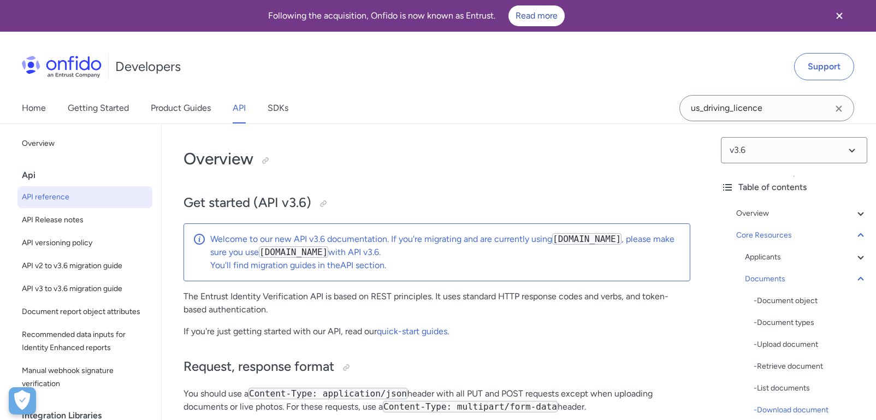
select select "http"
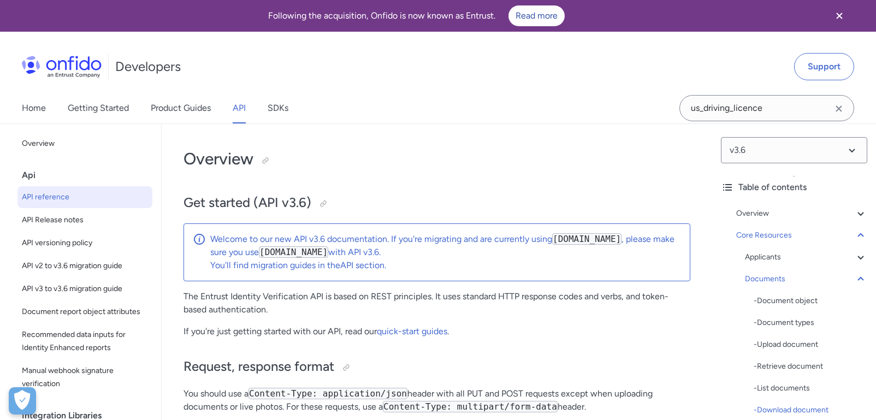
select select "http"
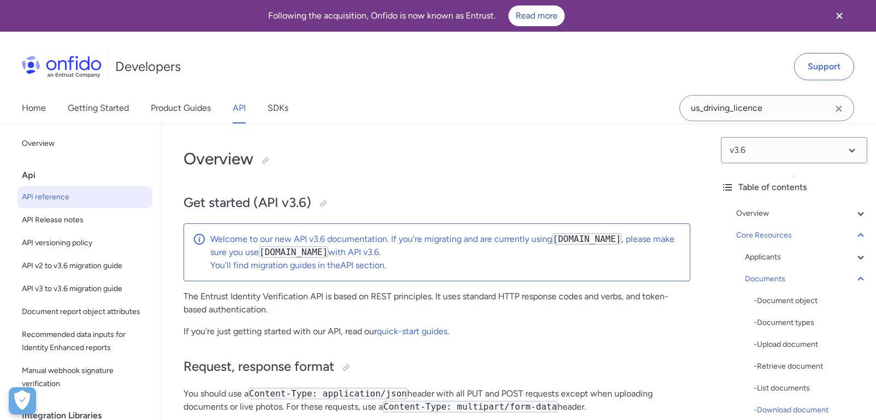
select select "http"
click at [202, 93] on link "Product Guides" at bounding box center [181, 108] width 60 height 31
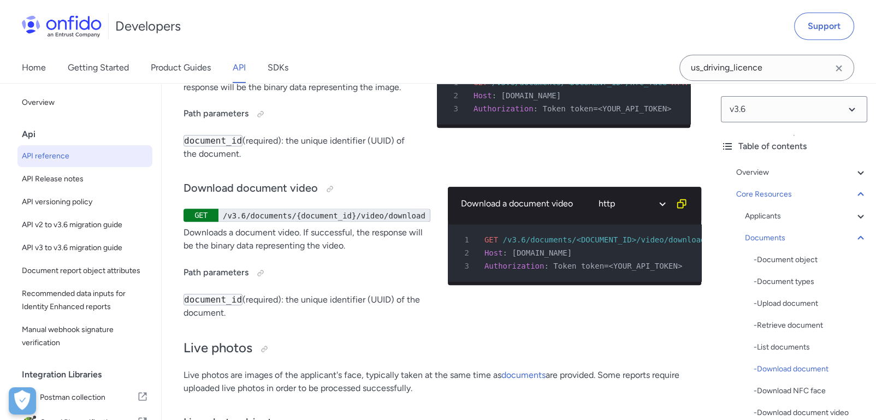
scroll to position [383, 0]
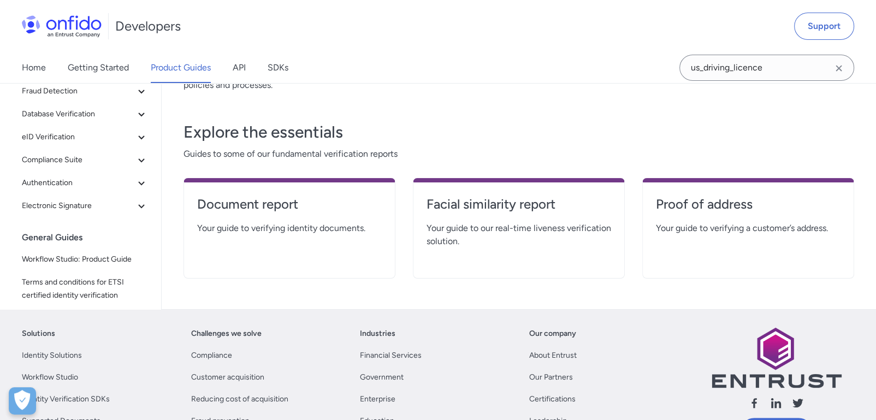
scroll to position [181, 0]
click at [524, 202] on h4 "Facial similarity report" at bounding box center [519, 203] width 185 height 17
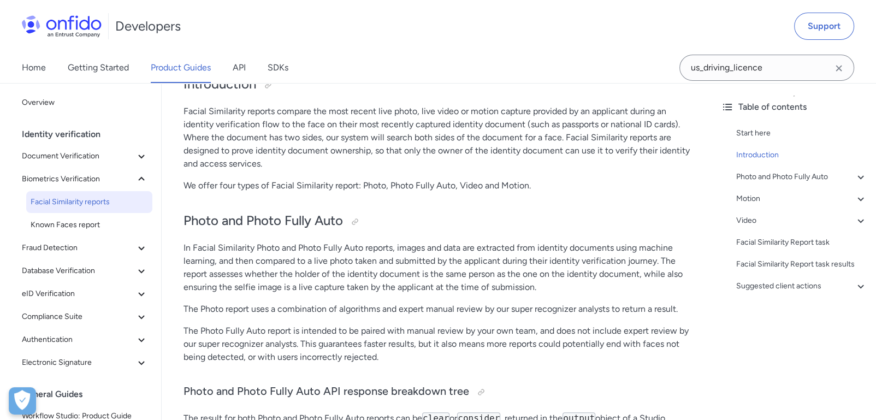
scroll to position [181, 0]
click at [52, 227] on span "Known Faces report" at bounding box center [89, 224] width 117 height 13
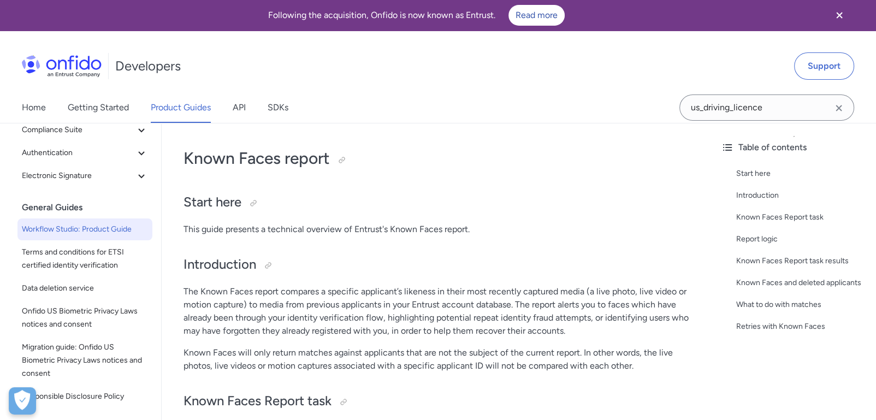
scroll to position [1, 0]
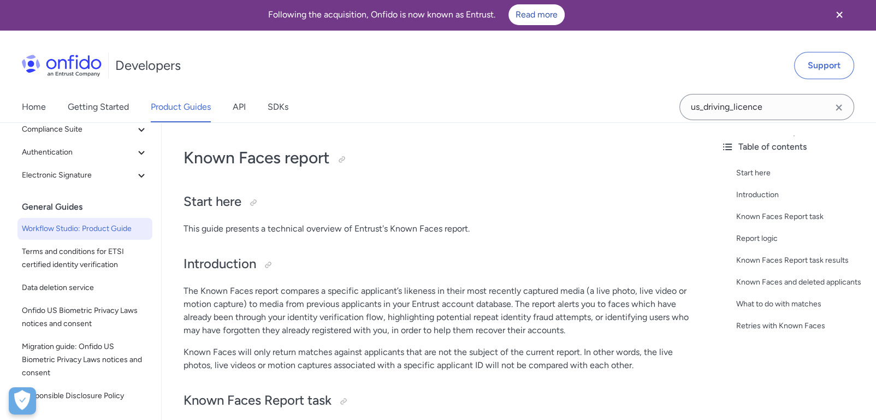
click at [97, 232] on span "Workflow Studio: Product Guide" at bounding box center [85, 228] width 126 height 13
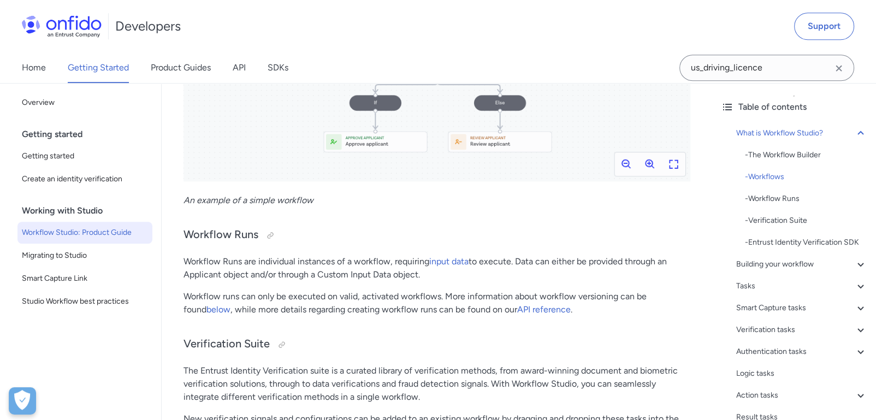
scroll to position [850, 0]
click at [459, 259] on link "input data" at bounding box center [448, 260] width 39 height 10
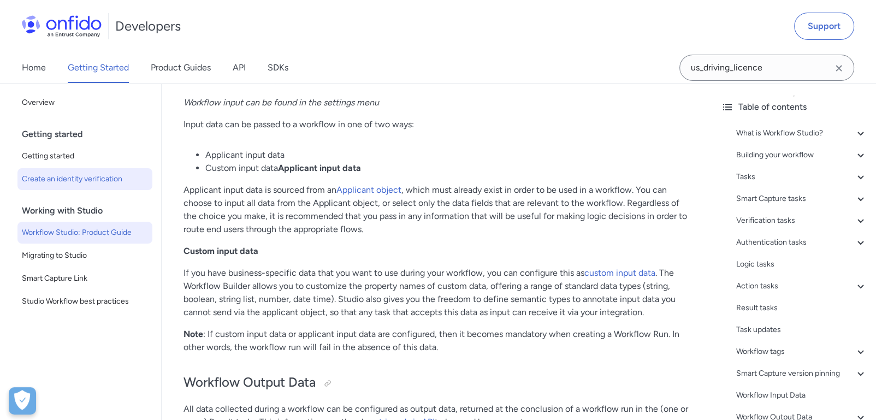
click at [50, 180] on span "Create an identity verification" at bounding box center [85, 179] width 126 height 13
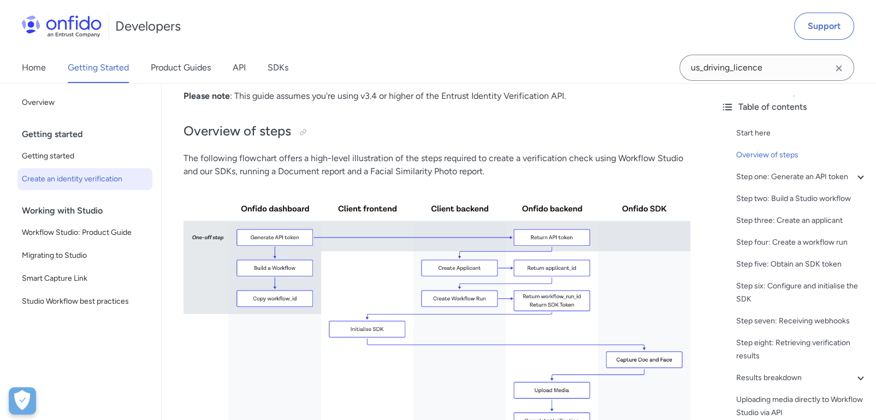
scroll to position [182, 0]
click at [671, 231] on img at bounding box center [437, 347] width 507 height 320
click at [663, 242] on img at bounding box center [437, 347] width 507 height 320
click at [288, 59] on link "SDKs" at bounding box center [278, 67] width 21 height 31
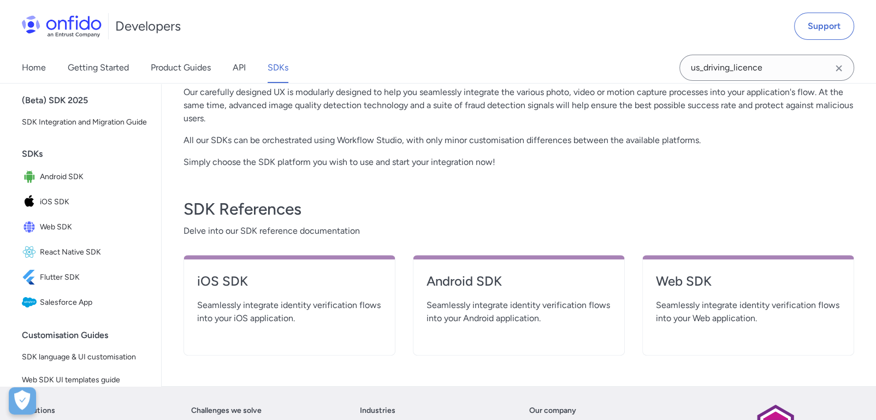
scroll to position [302, 0]
click at [708, 275] on h4 "Web SDK" at bounding box center [748, 280] width 185 height 17
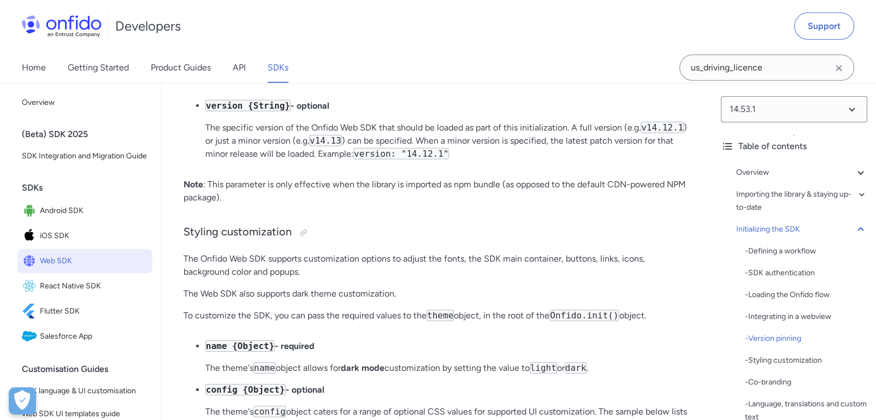
scroll to position [3455, 0]
